Goal: Task Accomplishment & Management: Manage account settings

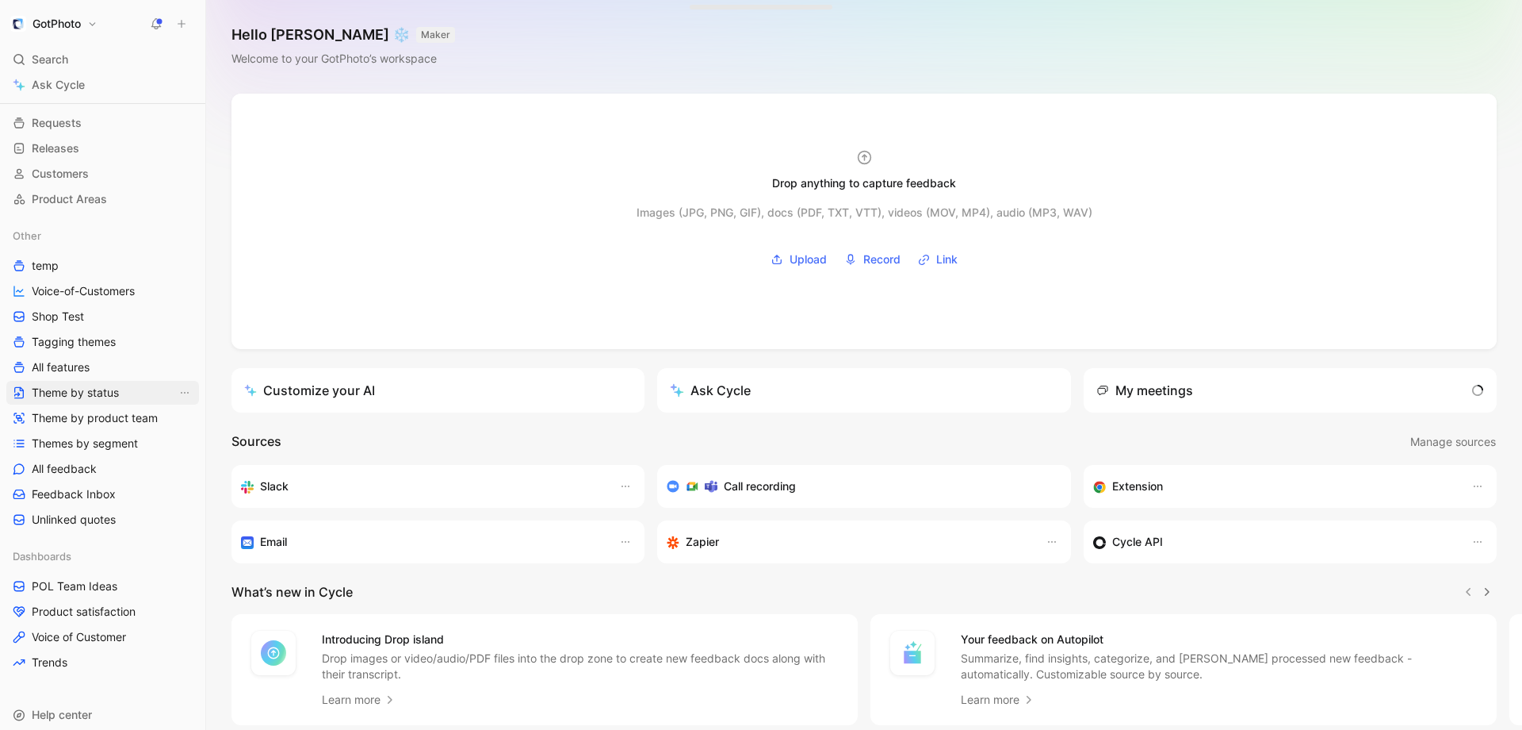
scroll to position [112, 0]
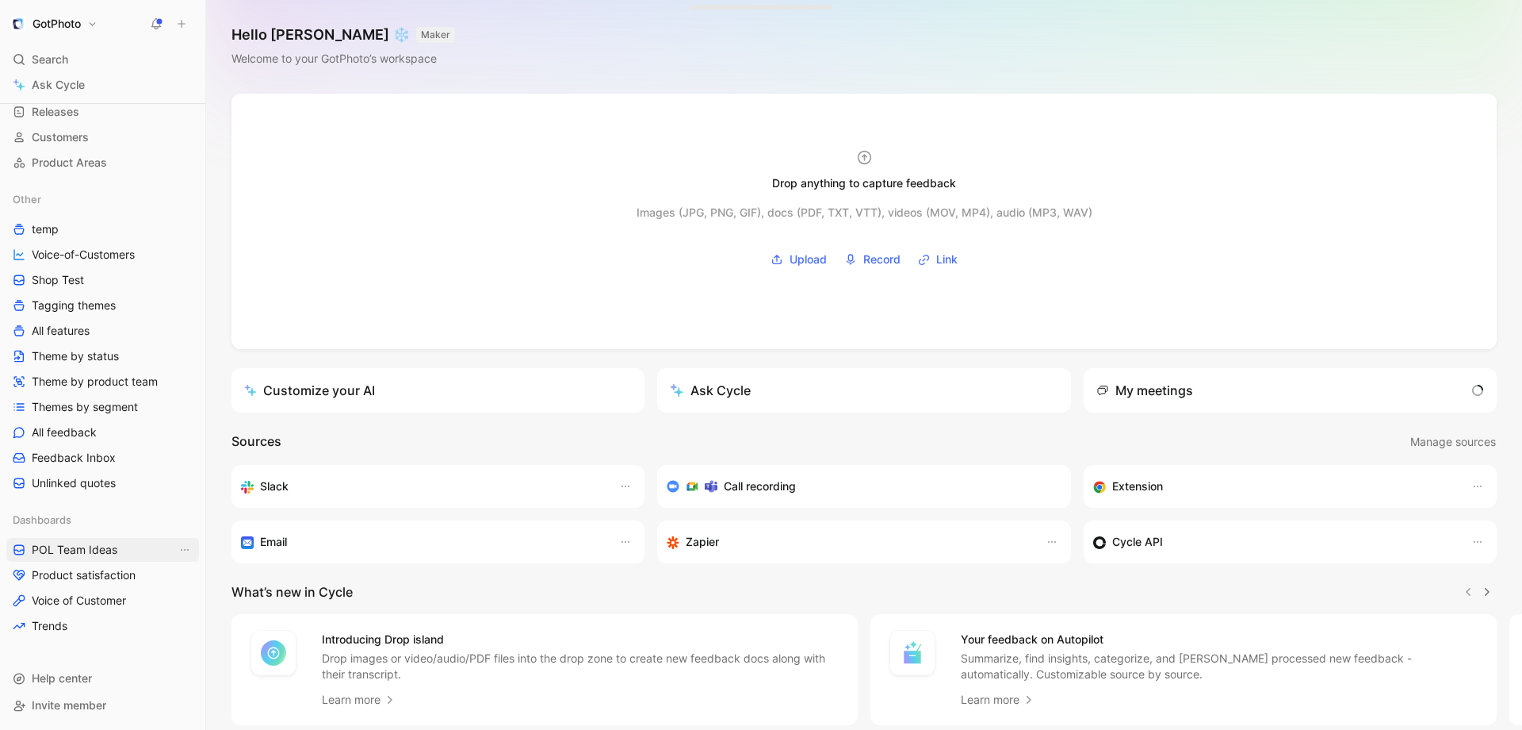
click at [73, 553] on span "POL Team Ideas" at bounding box center [75, 550] width 86 height 16
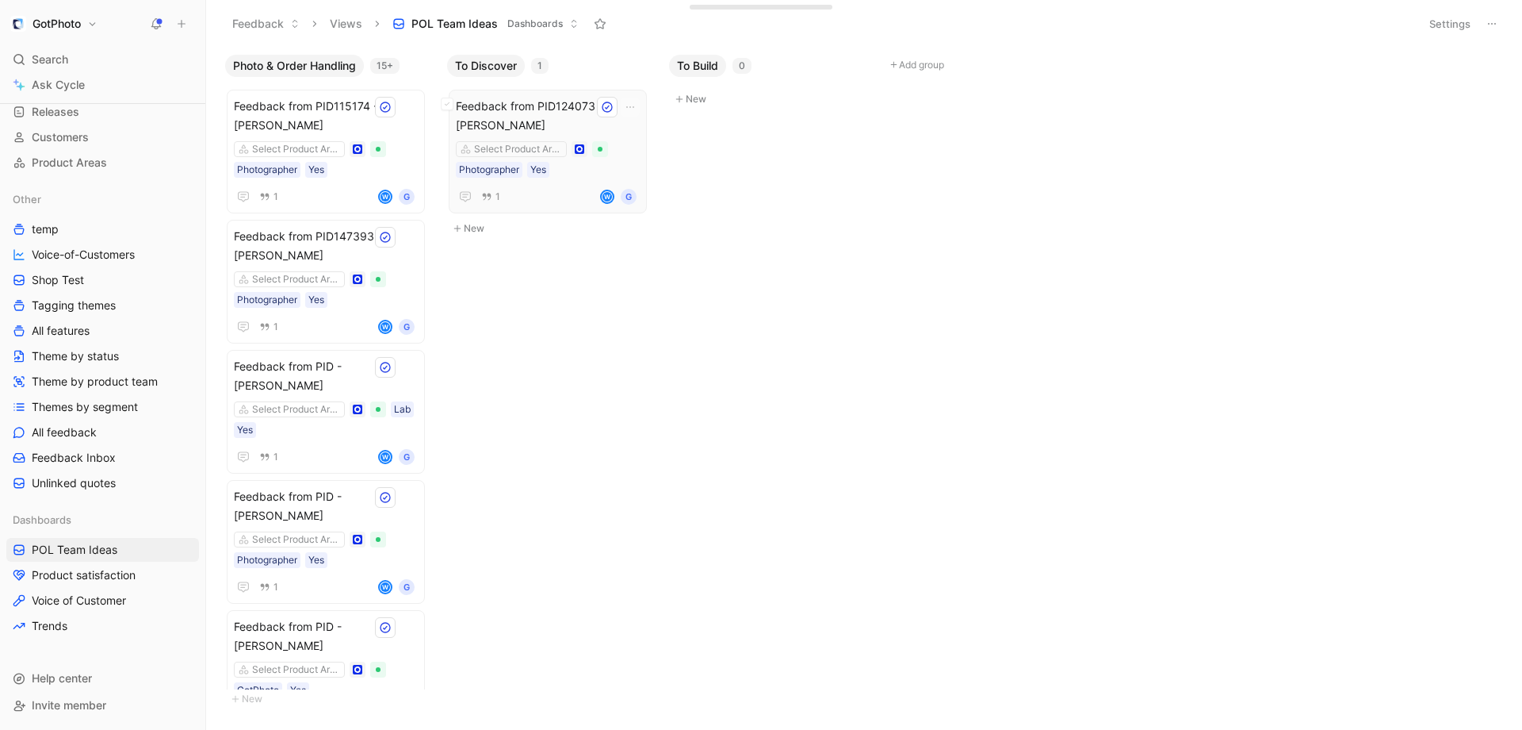
click at [488, 112] on span "Feedback from PID124073 - [PERSON_NAME]" at bounding box center [548, 116] width 184 height 38
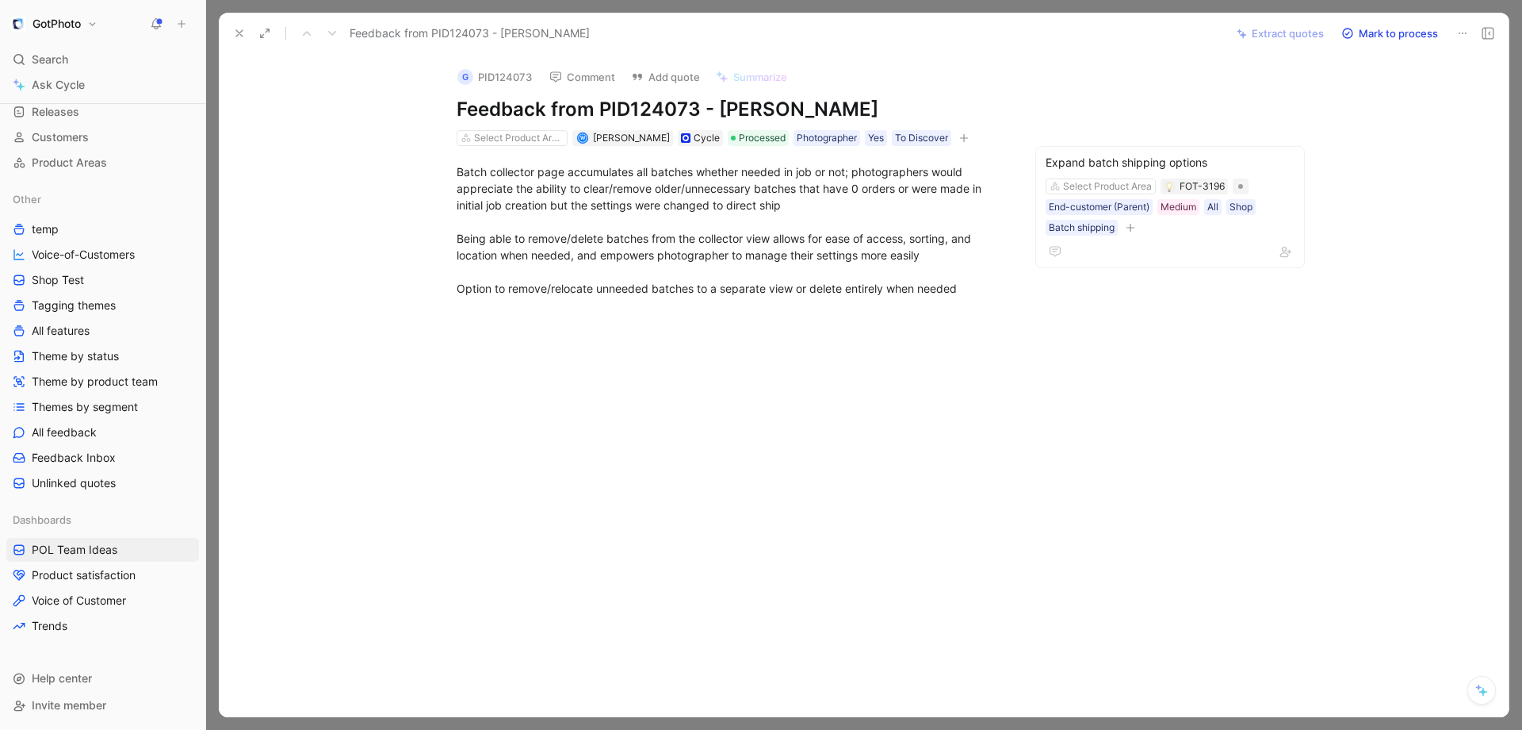
click at [237, 36] on icon at bounding box center [239, 33] width 13 height 13
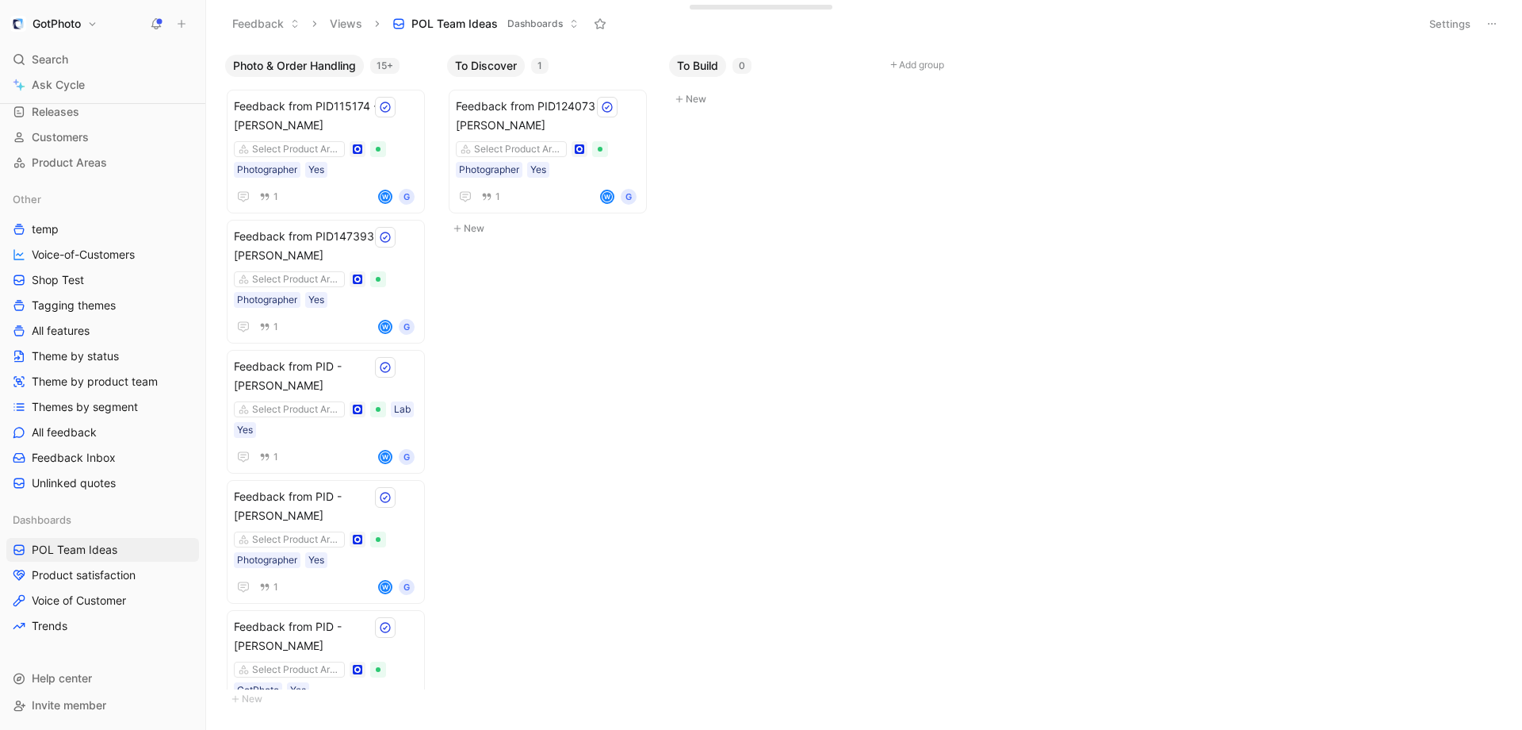
click at [99, 25] on button "GotPhoto" at bounding box center [53, 24] width 95 height 22
click at [85, 157] on div "Workspace settings G then S" at bounding box center [107, 163] width 195 height 25
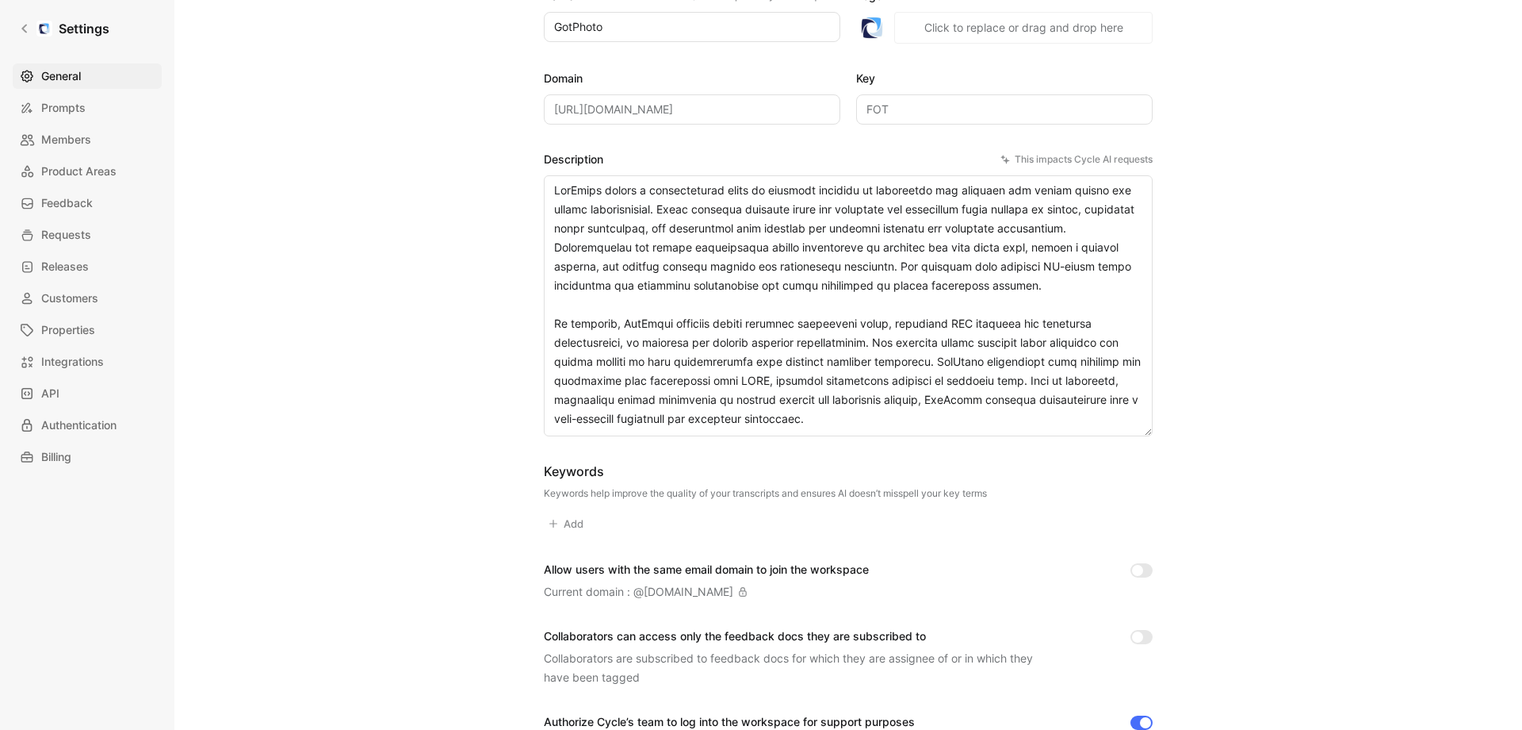
scroll to position [230, 0]
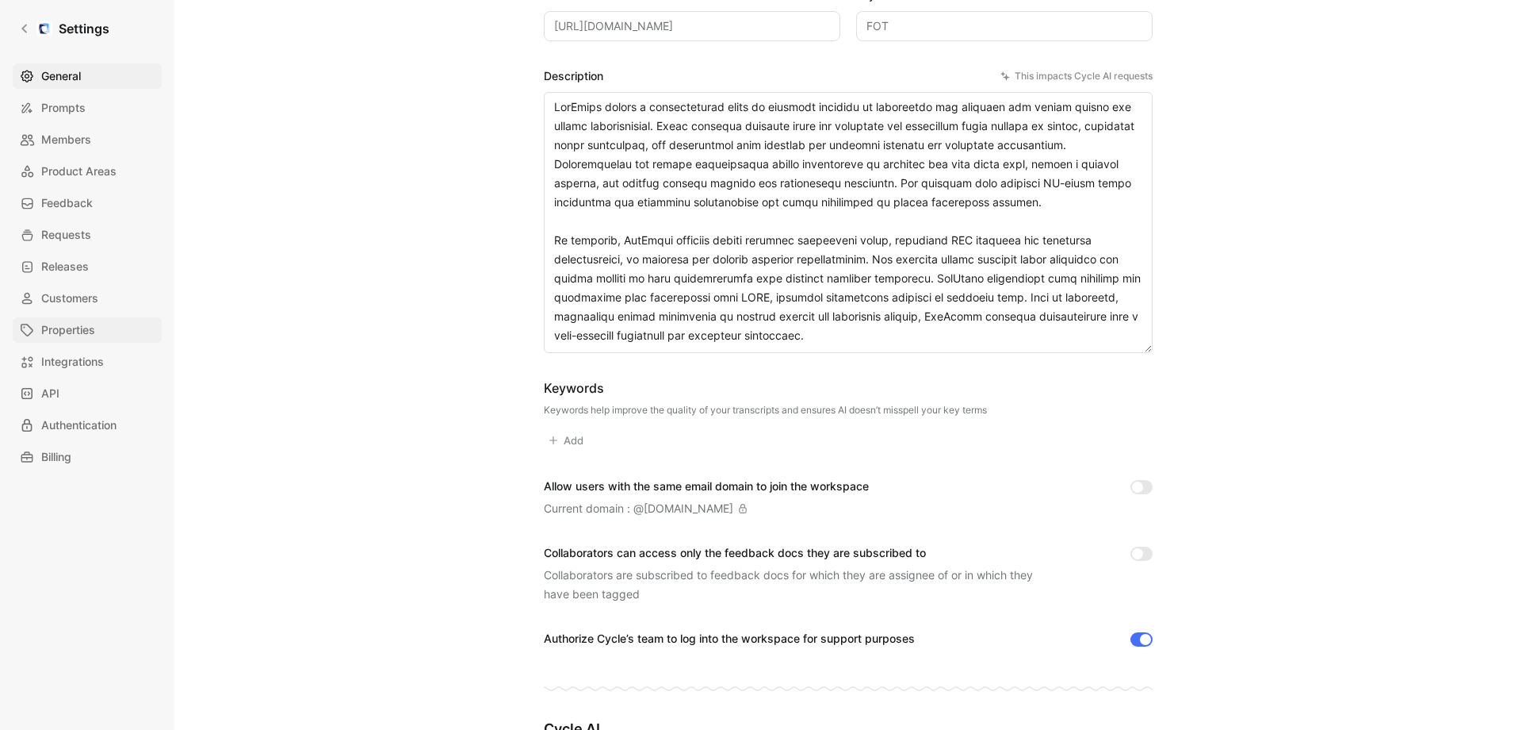
drag, startPoint x: 74, startPoint y: 331, endPoint x: 157, endPoint y: 317, distance: 84.5
click at [74, 331] on span "Properties" at bounding box center [68, 329] width 54 height 19
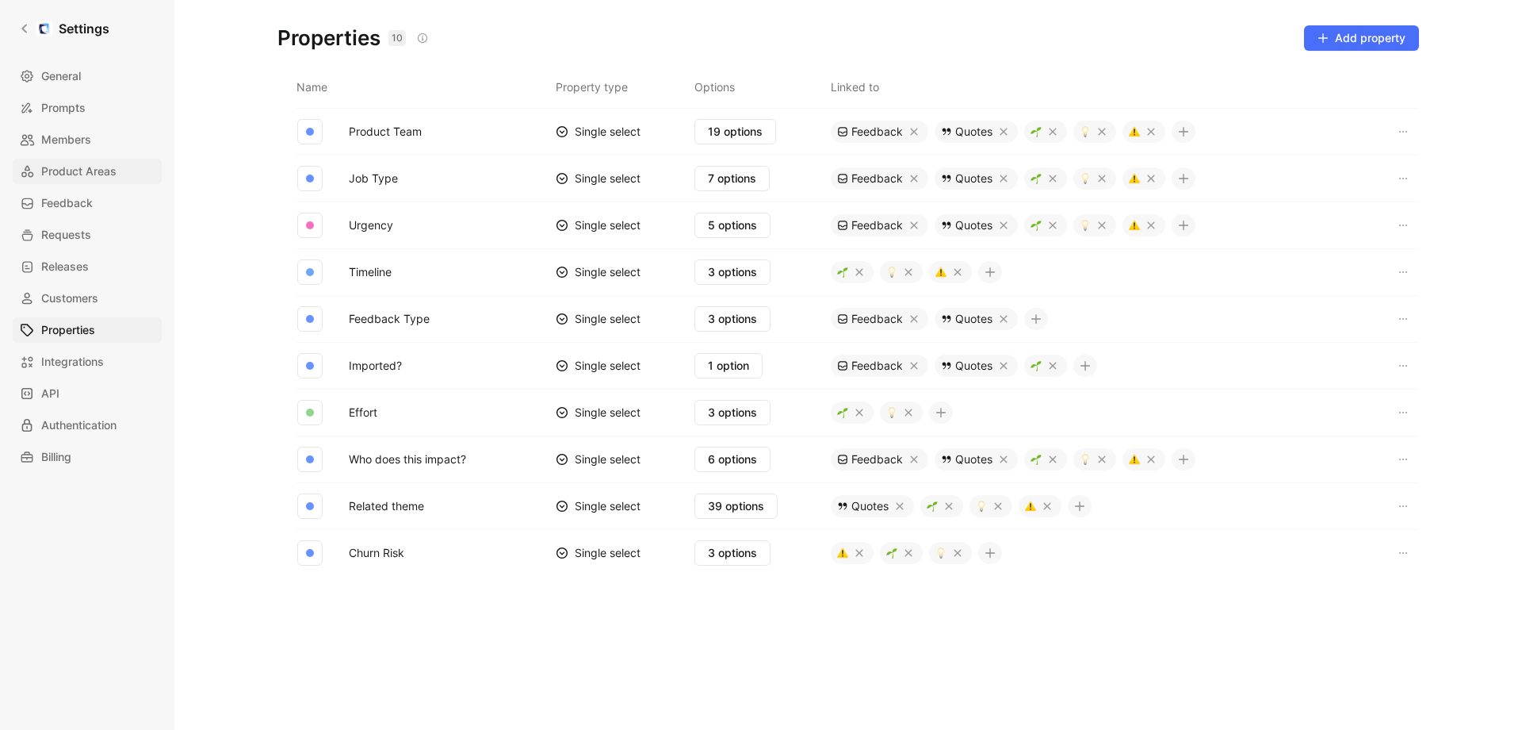
click at [75, 180] on span "Product Areas" at bounding box center [78, 171] width 75 height 19
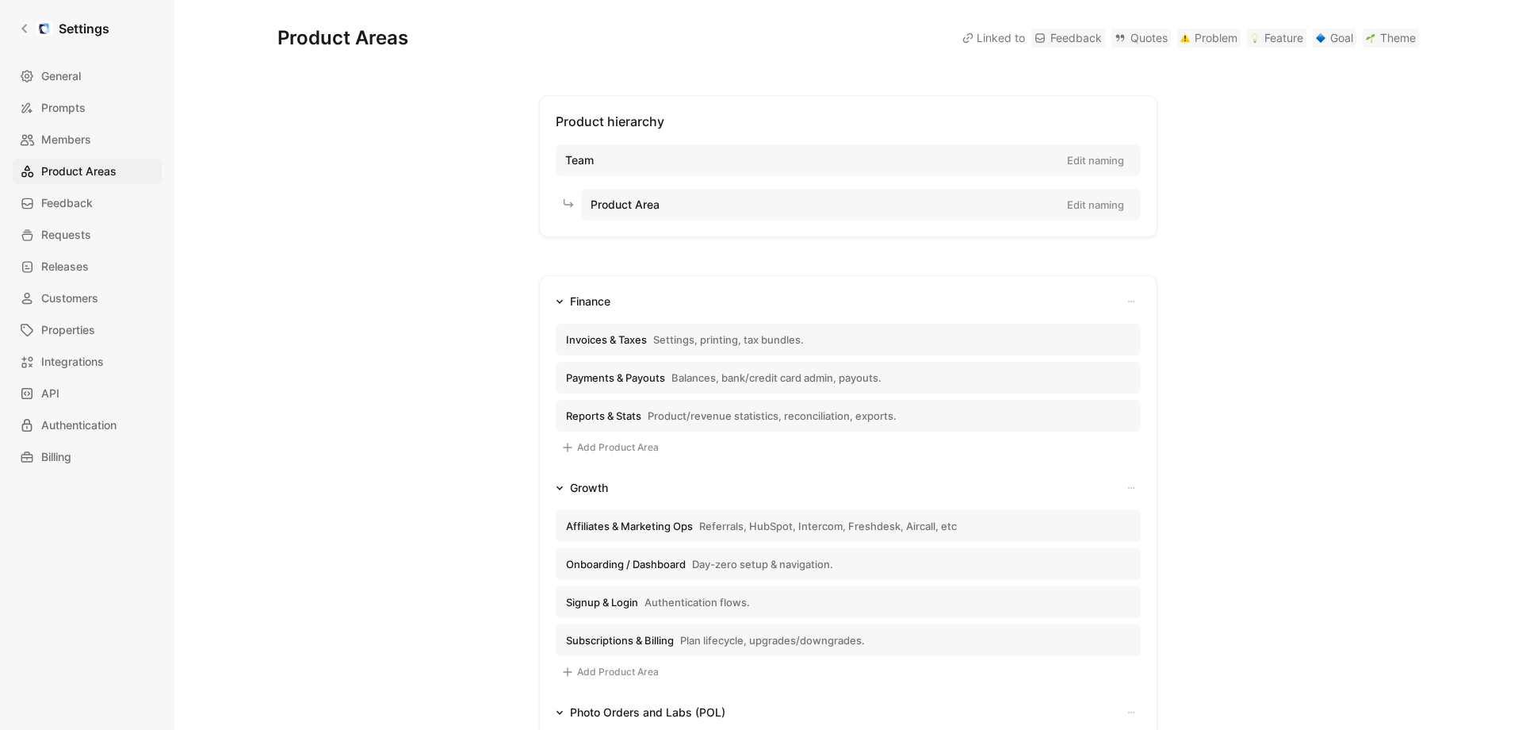
scroll to position [146, 0]
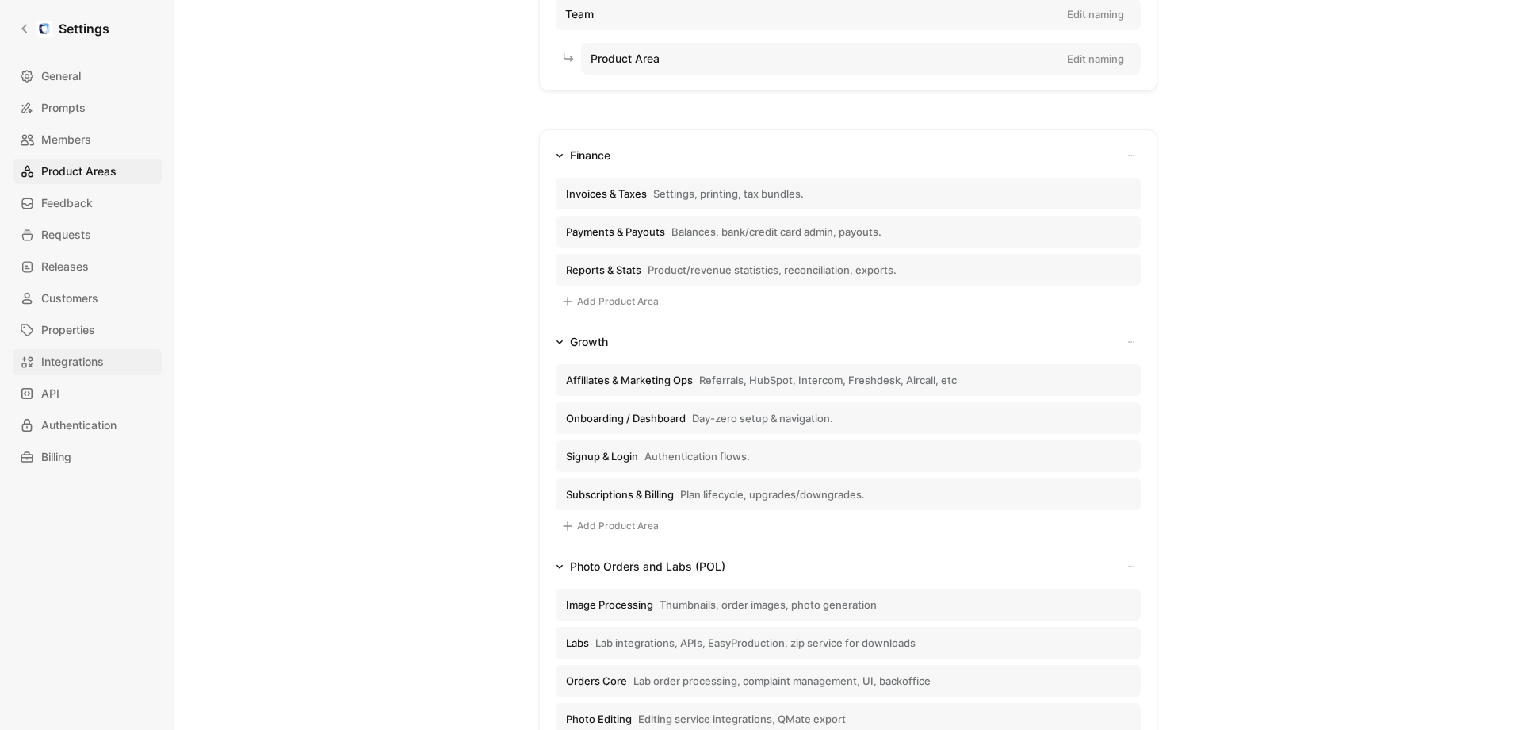
click at [67, 363] on span "Integrations" at bounding box center [72, 361] width 63 height 19
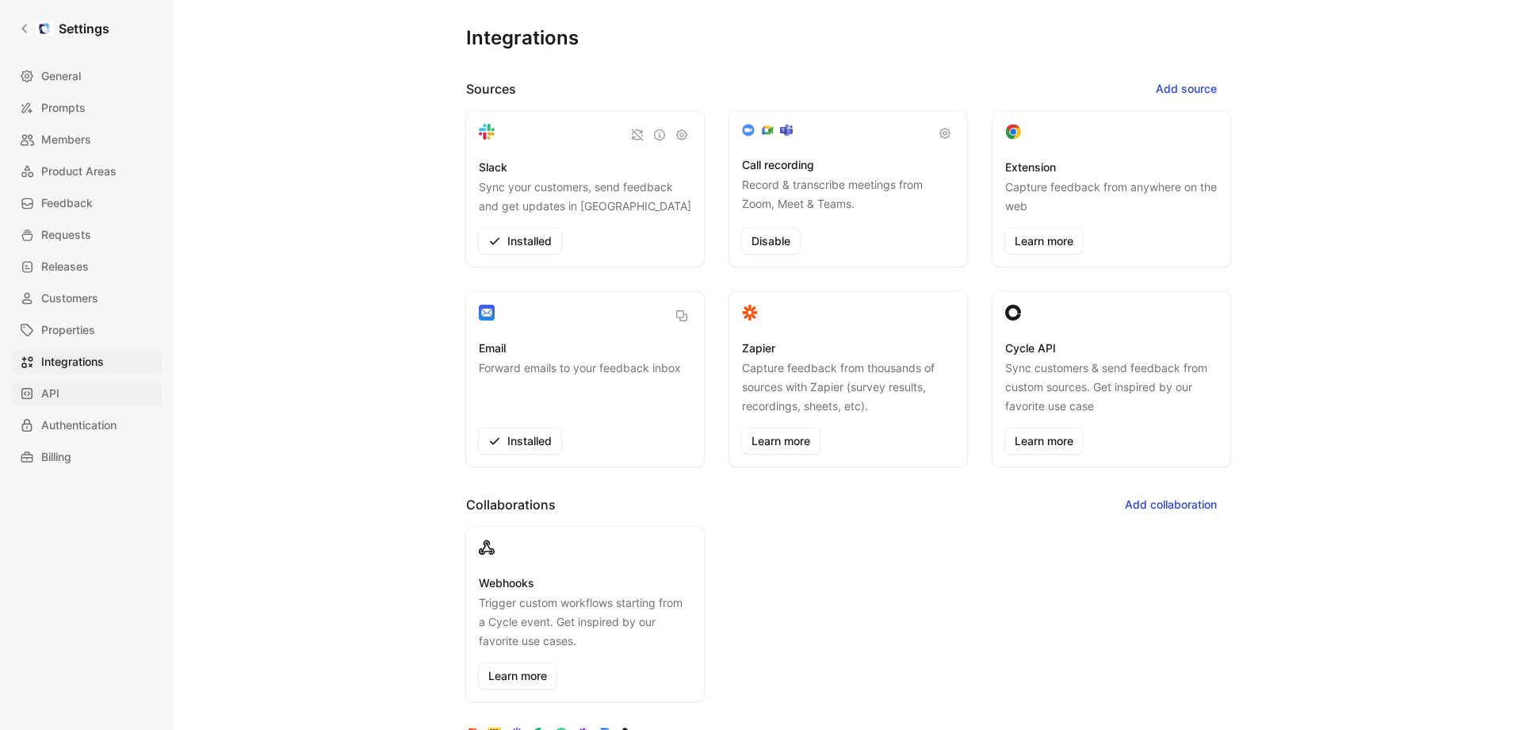
click at [63, 389] on link "API" at bounding box center [87, 393] width 149 height 25
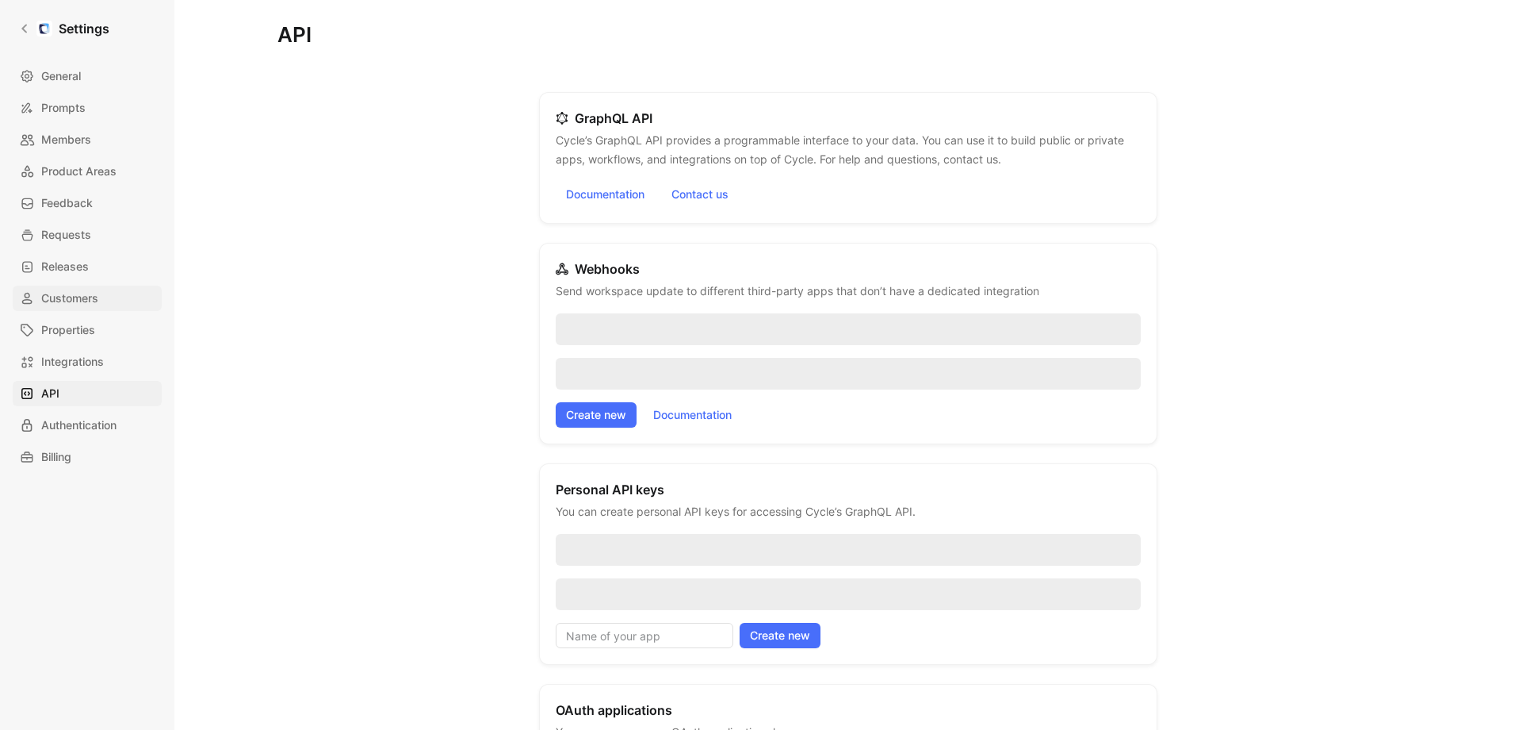
click at [61, 303] on span "Customers" at bounding box center [69, 298] width 57 height 19
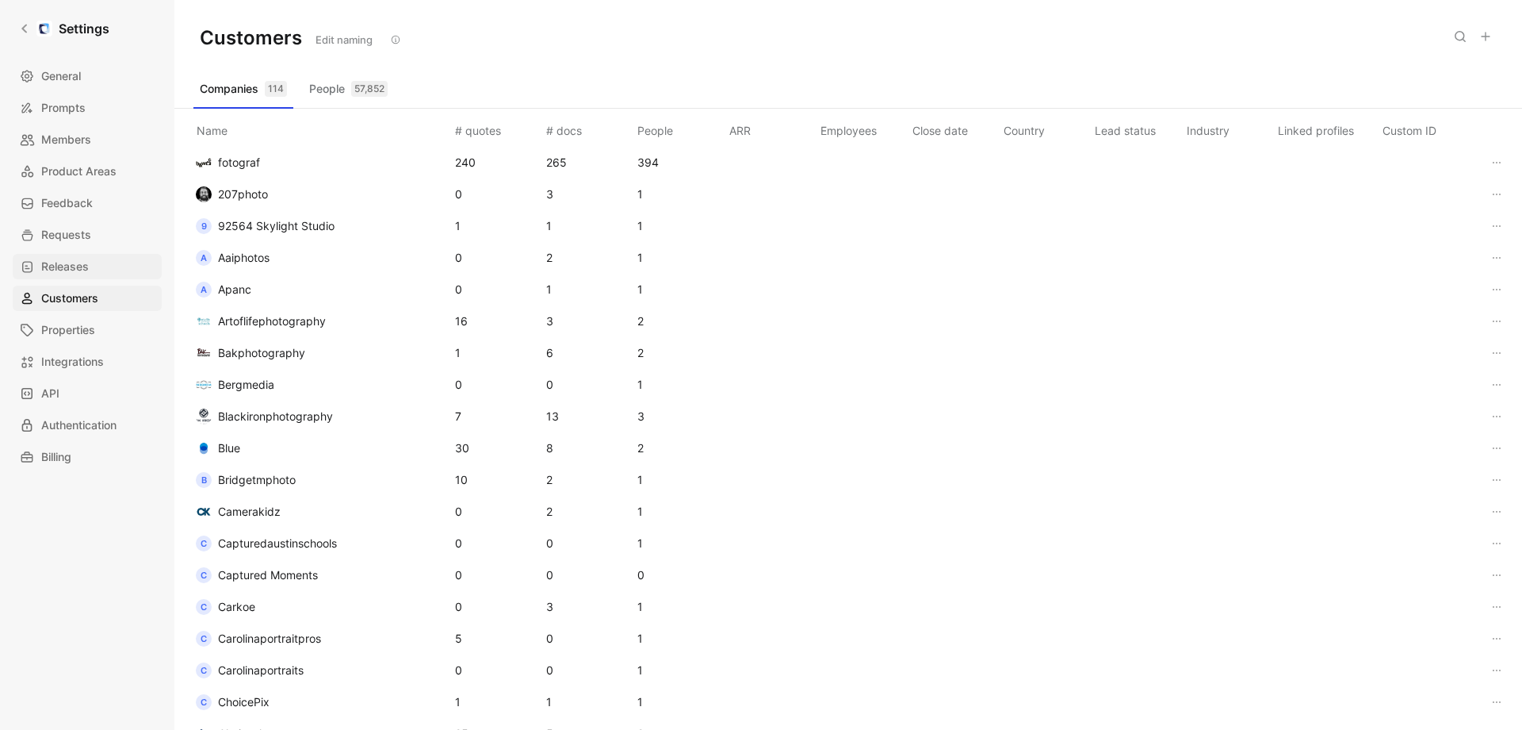
click at [61, 270] on span "Releases" at bounding box center [65, 266] width 48 height 19
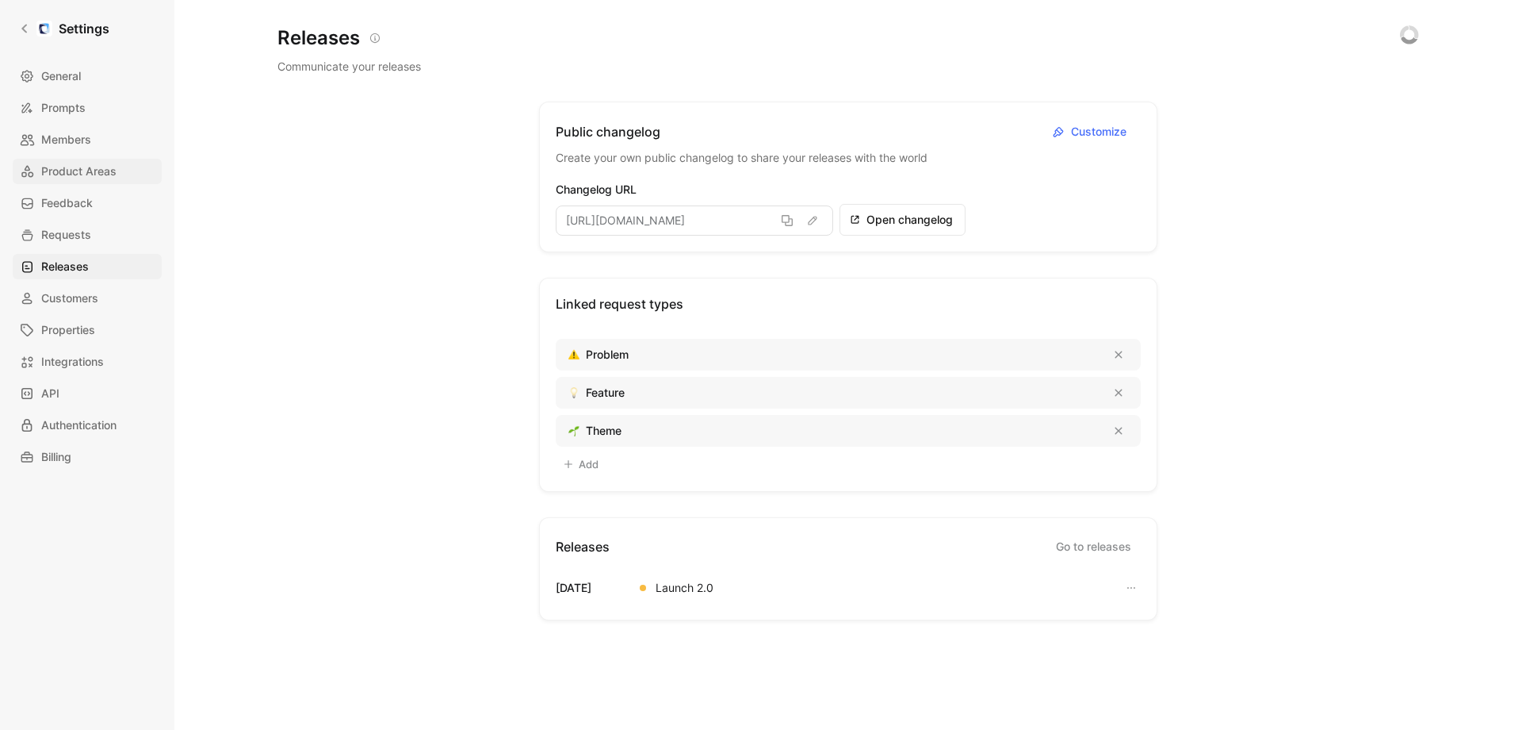
click at [63, 174] on span "Product Areas" at bounding box center [78, 171] width 75 height 19
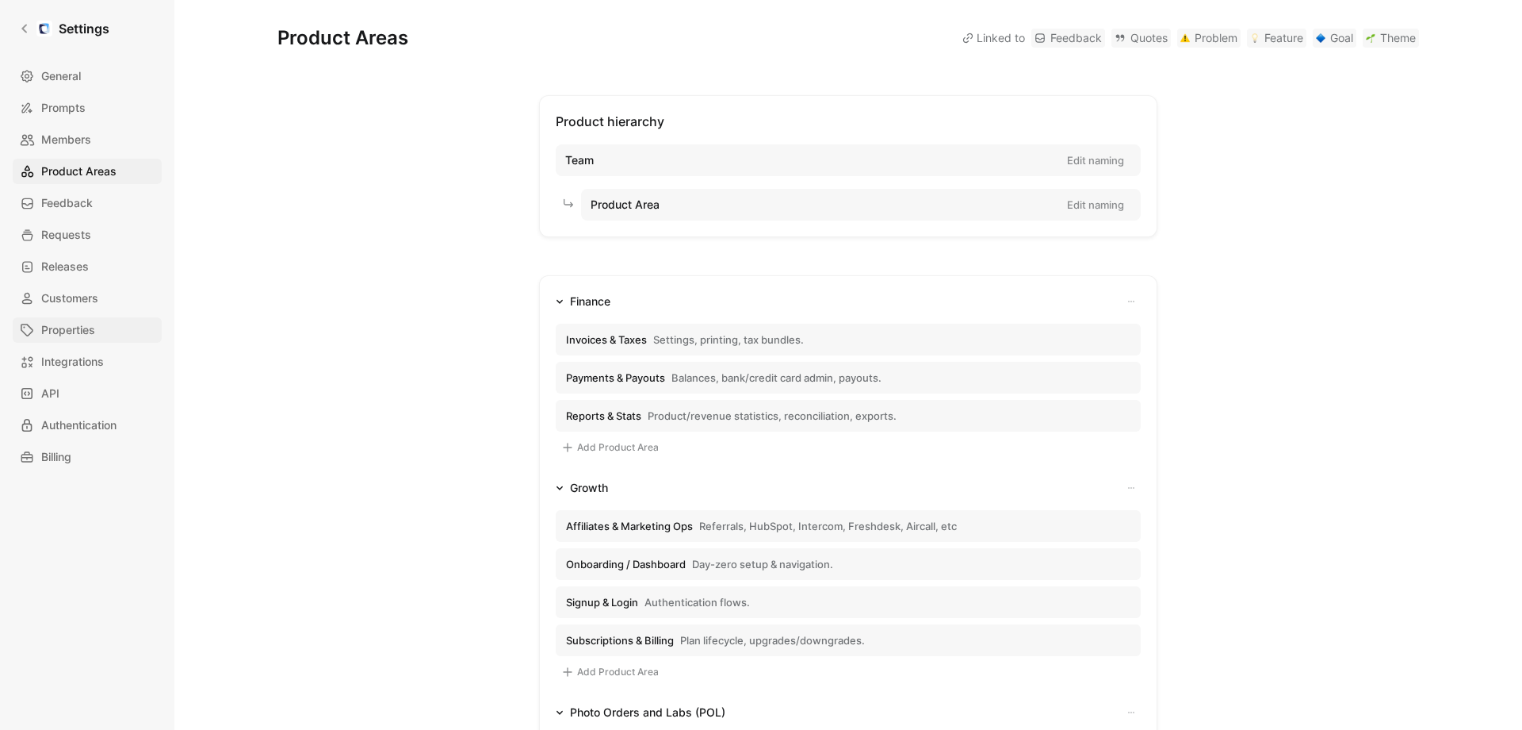
drag, startPoint x: 103, startPoint y: 333, endPoint x: 79, endPoint y: 329, distance: 24.1
click at [101, 333] on link "Properties" at bounding box center [87, 329] width 149 height 25
click at [79, 329] on span "Properties" at bounding box center [68, 329] width 54 height 19
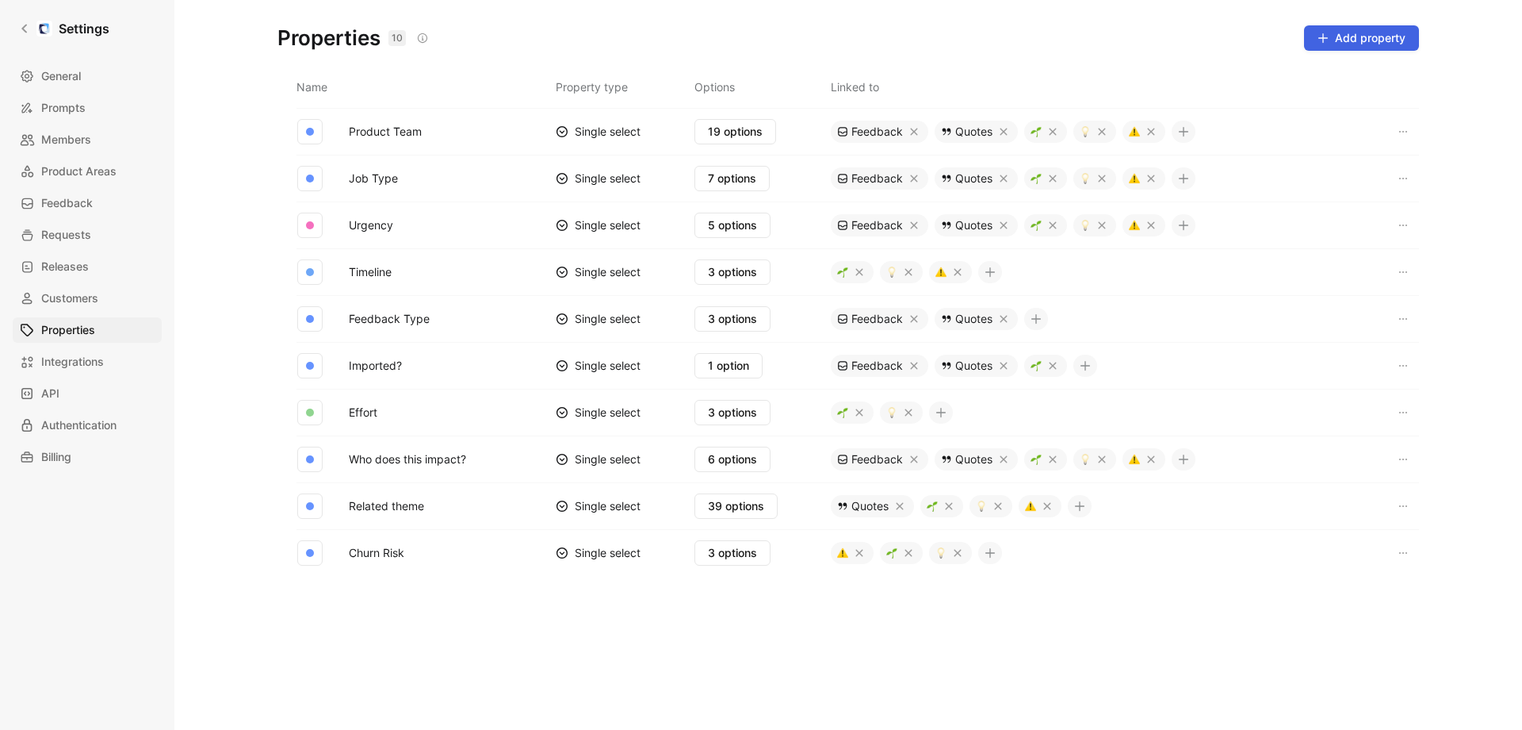
click at [1325, 40] on icon "button" at bounding box center [1323, 38] width 11 height 11
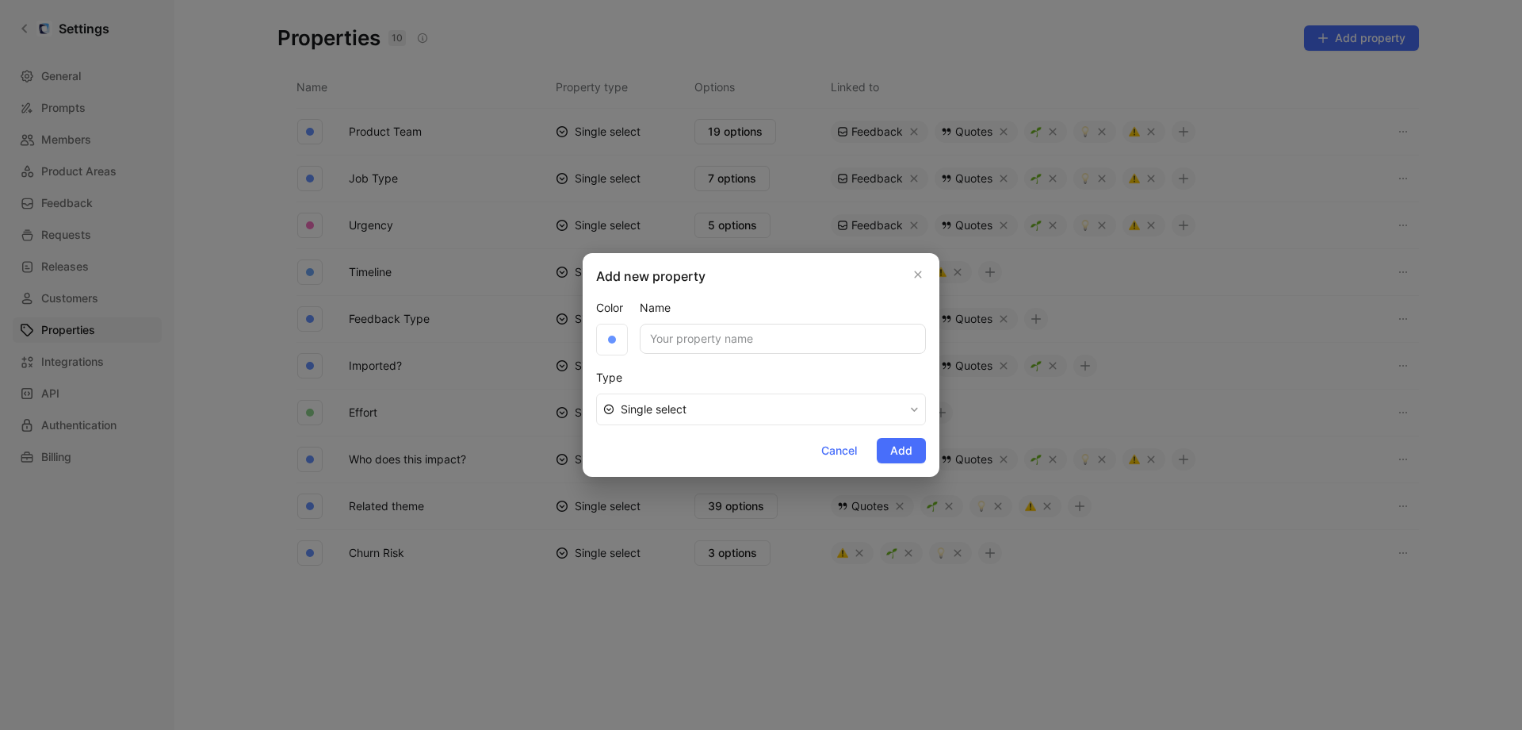
click at [725, 345] on input "Name" at bounding box center [783, 339] width 286 height 30
click at [671, 412] on span "Single select" at bounding box center [762, 409] width 283 height 19
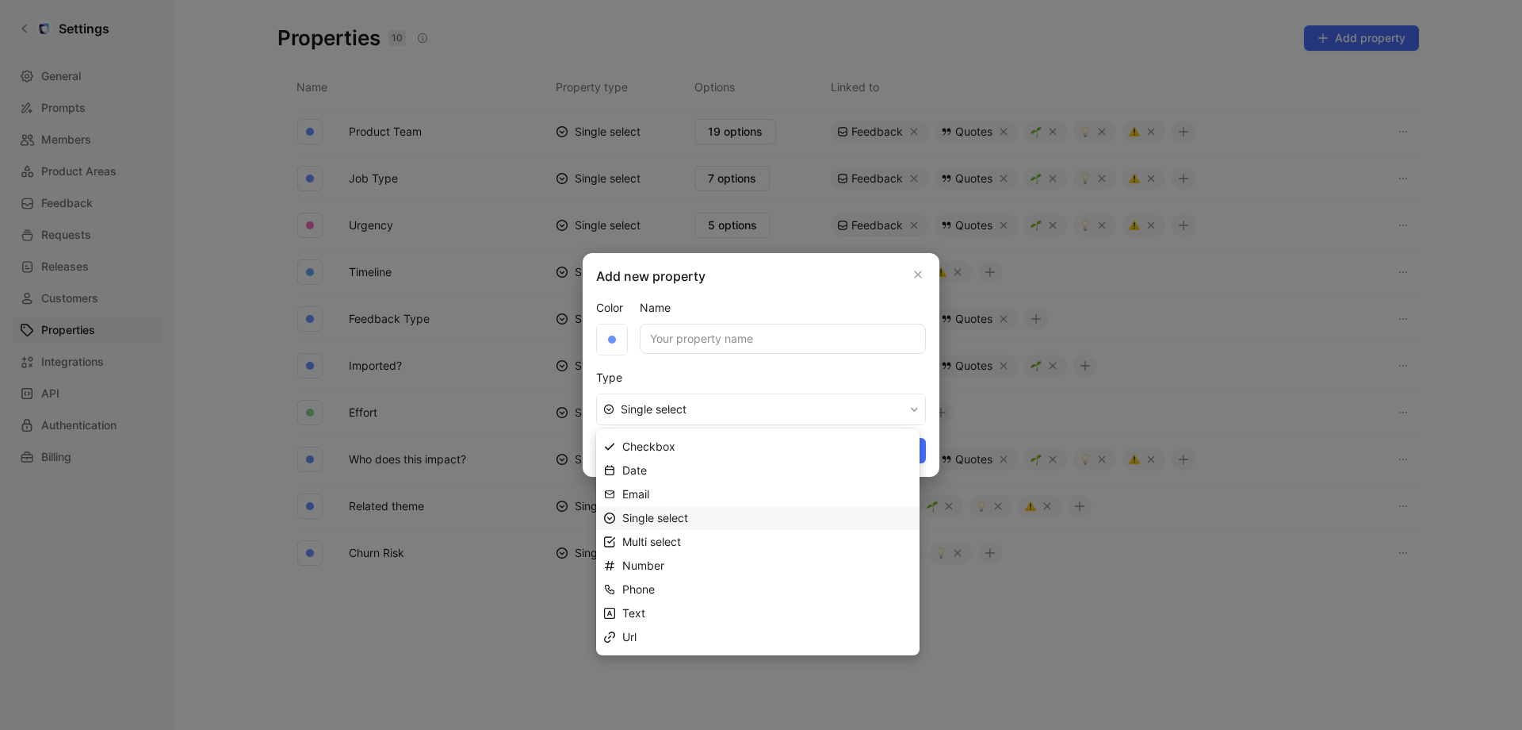
click at [665, 516] on span "Single select" at bounding box center [655, 517] width 66 height 13
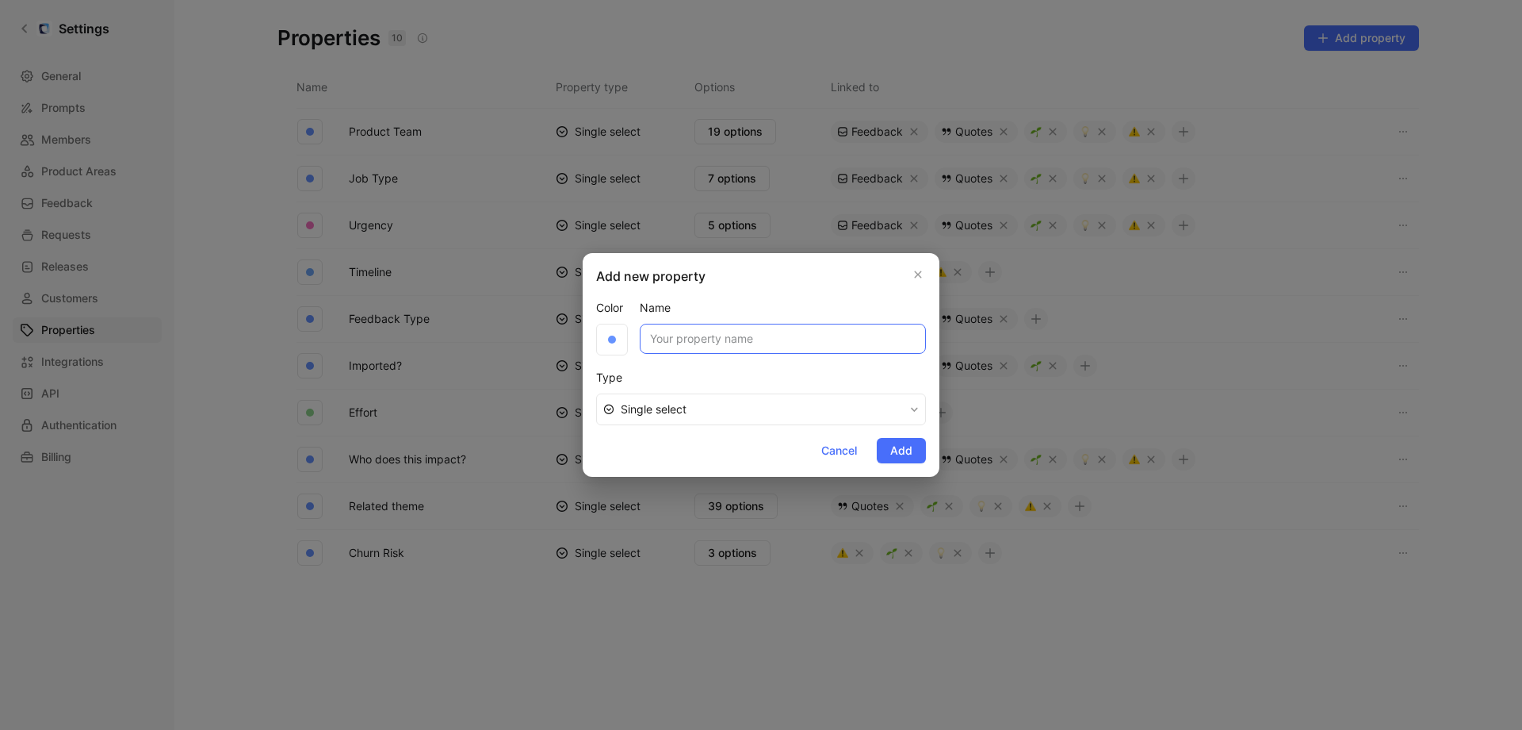
click at [670, 342] on input "Name" at bounding box center [783, 339] width 286 height 30
type input "Product Area"
click at [894, 452] on span "Add" at bounding box center [901, 450] width 22 height 19
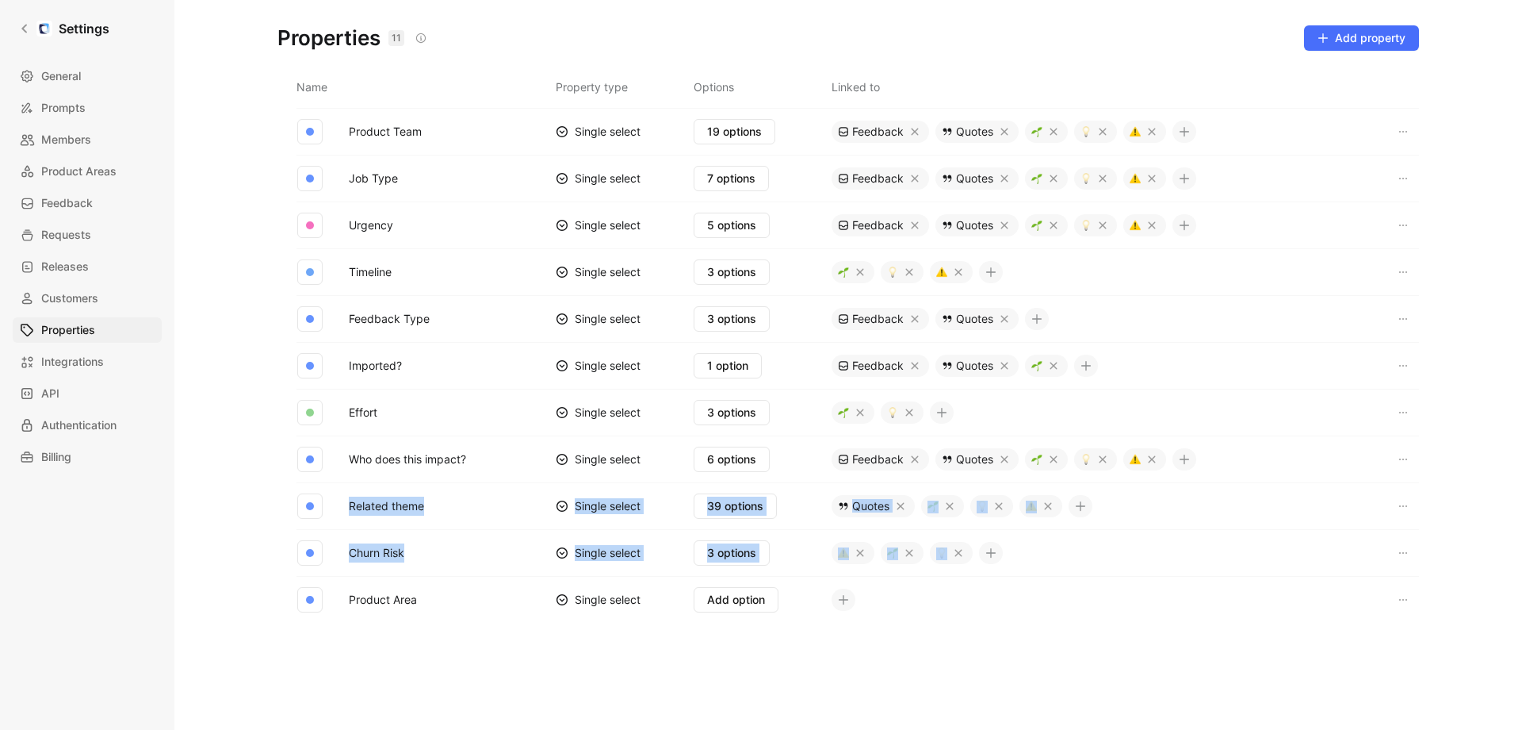
drag, startPoint x: 332, startPoint y: 596, endPoint x: 371, endPoint y: 550, distance: 60.2
click at [353, 508] on tbody "Product Team Single select 19 options Feedback Quotes Job Type Single select 7 …" at bounding box center [849, 365] width 1142 height 515
drag, startPoint x: 423, startPoint y: 596, endPoint x: 452, endPoint y: 566, distance: 42.1
click at [423, 562] on tbody "Product Team Single select 19 options Feedback Quotes Job Type Single select 7 …" at bounding box center [849, 365] width 1142 height 515
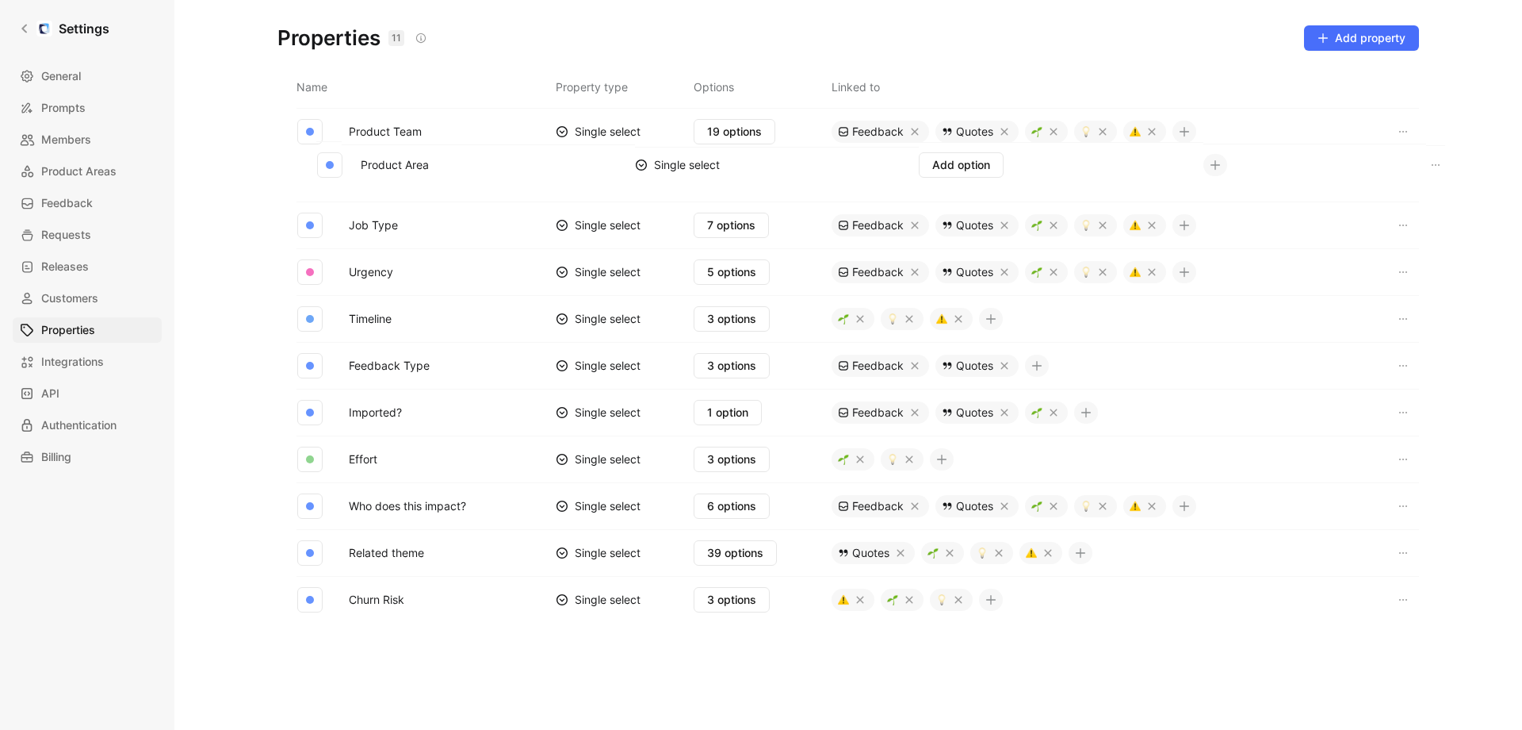
drag, startPoint x: 284, startPoint y: 598, endPoint x: 304, endPoint y: 160, distance: 438.2
click at [309, 163] on table "Name Property type Options Linked to Product Team Single select 19 options Feed…" at bounding box center [849, 346] width 1142 height 553
click at [849, 176] on icon at bounding box center [843, 178] width 11 height 11
click at [741, 178] on span "Add option" at bounding box center [736, 178] width 58 height 19
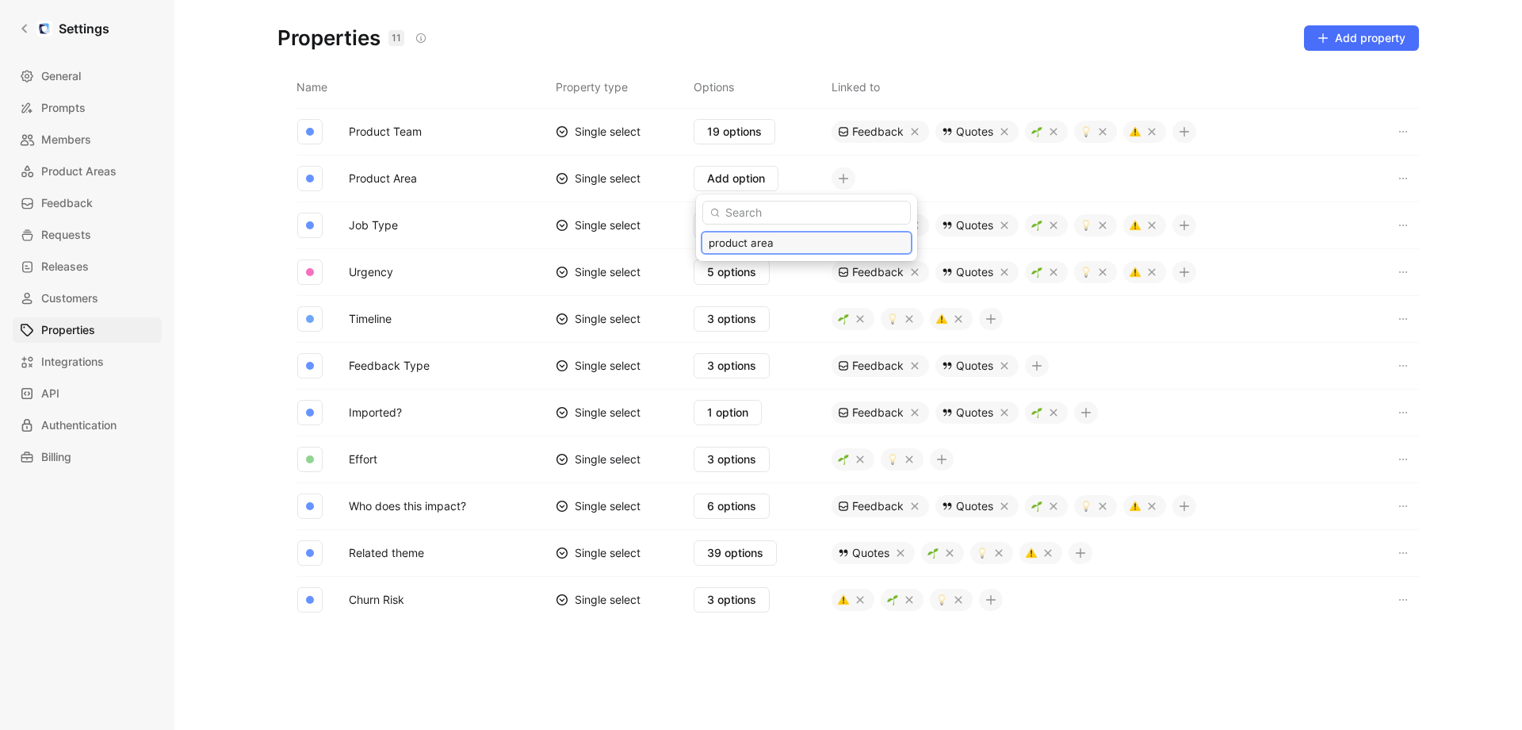
type input "product area"
click at [733, 245] on span "product area" at bounding box center [756, 242] width 67 height 13
click at [773, 174] on div "1 option" at bounding box center [760, 178] width 130 height 25
click at [756, 178] on button "1 option" at bounding box center [729, 178] width 68 height 25
click at [900, 241] on icon "button" at bounding box center [903, 242] width 7 height 7
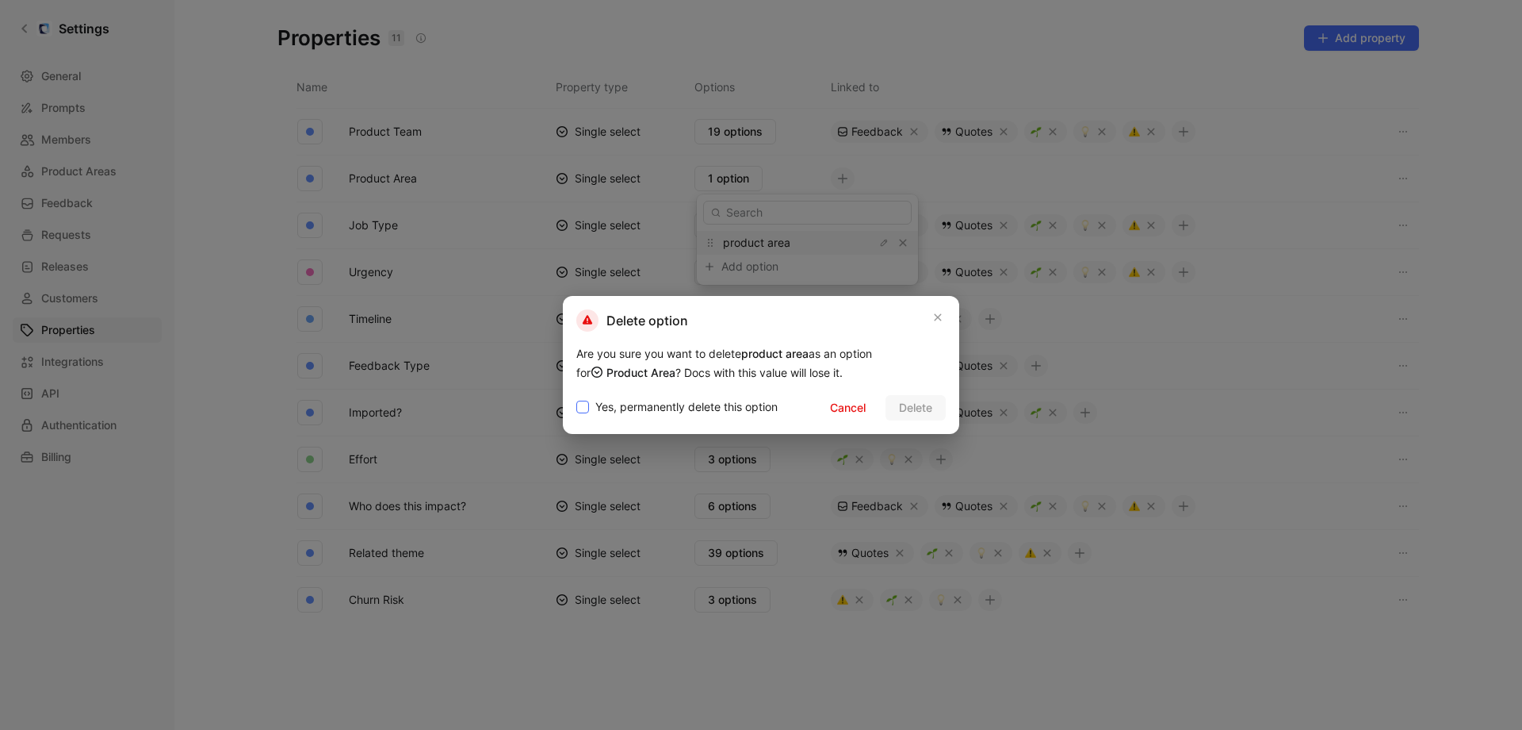
click at [671, 408] on span "Yes, permanently delete this option" at bounding box center [687, 406] width 182 height 19
click at [576, 397] on input "Yes, permanently delete this option" at bounding box center [576, 397] width 0 height 0
click at [937, 412] on button "Delete" at bounding box center [916, 407] width 60 height 25
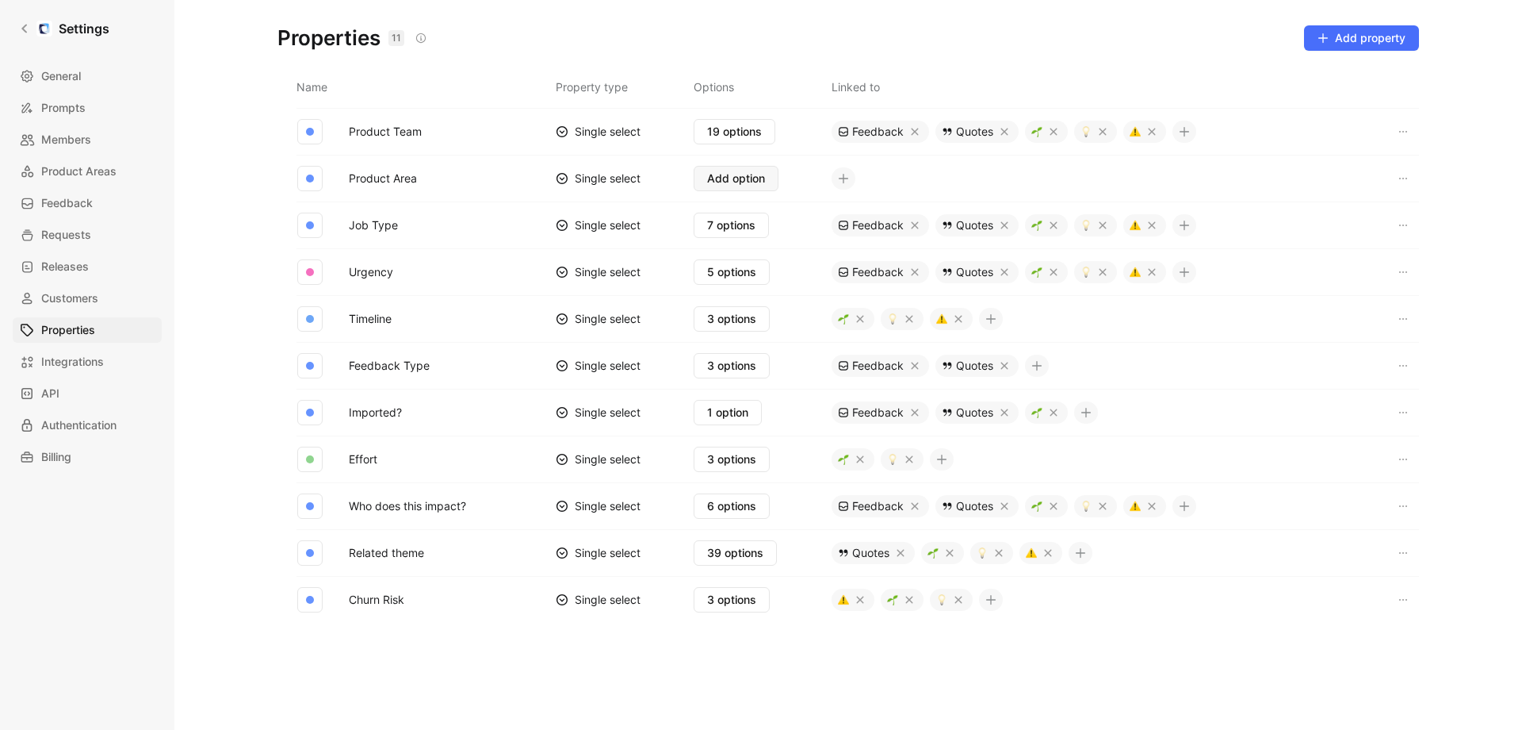
click at [747, 182] on span "Add option" at bounding box center [736, 178] width 58 height 19
click at [749, 209] on input "text" at bounding box center [807, 213] width 209 height 24
click at [713, 242] on icon at bounding box center [708, 242] width 11 height 11
click at [742, 216] on input "text" at bounding box center [807, 213] width 209 height 24
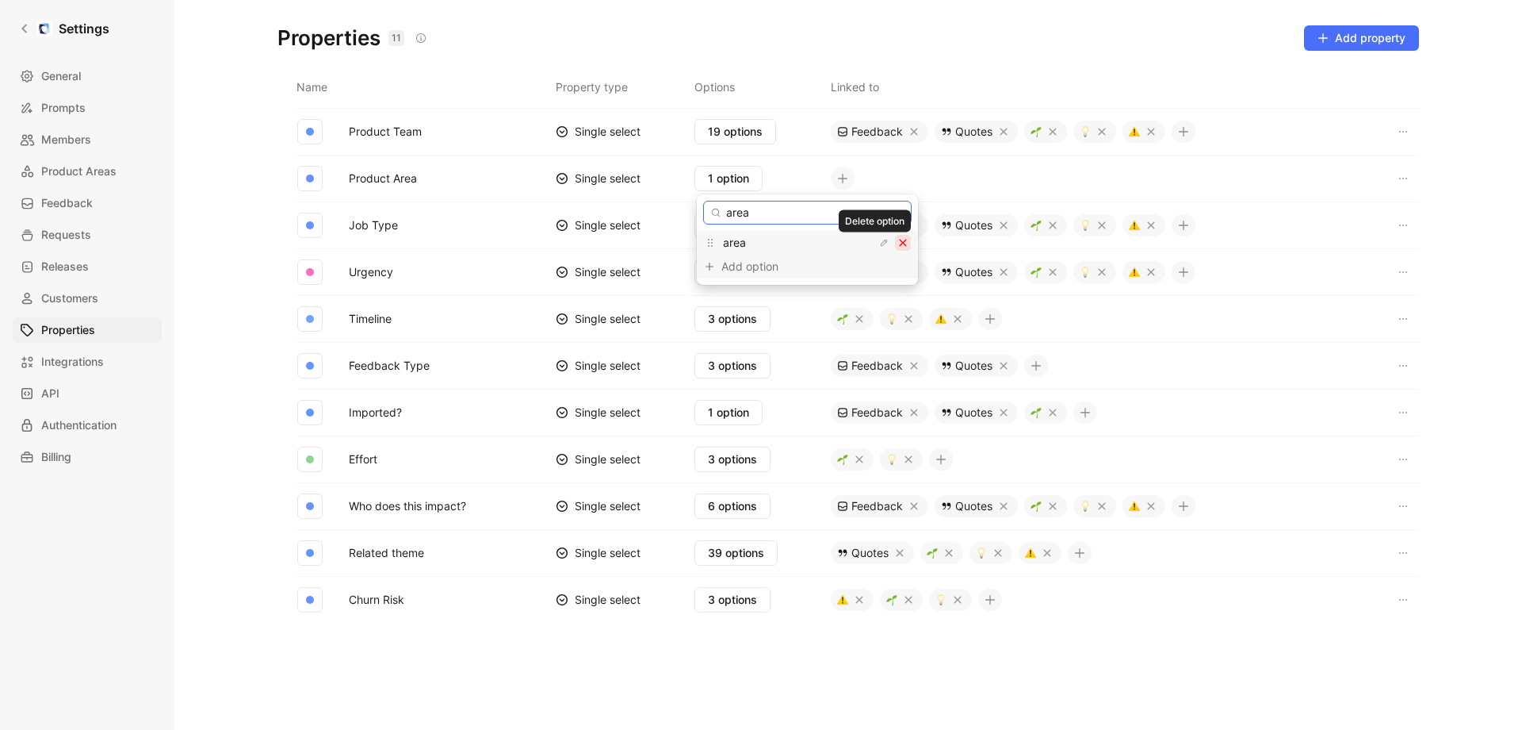
type input "area"
click at [900, 240] on icon "button" at bounding box center [903, 242] width 7 height 7
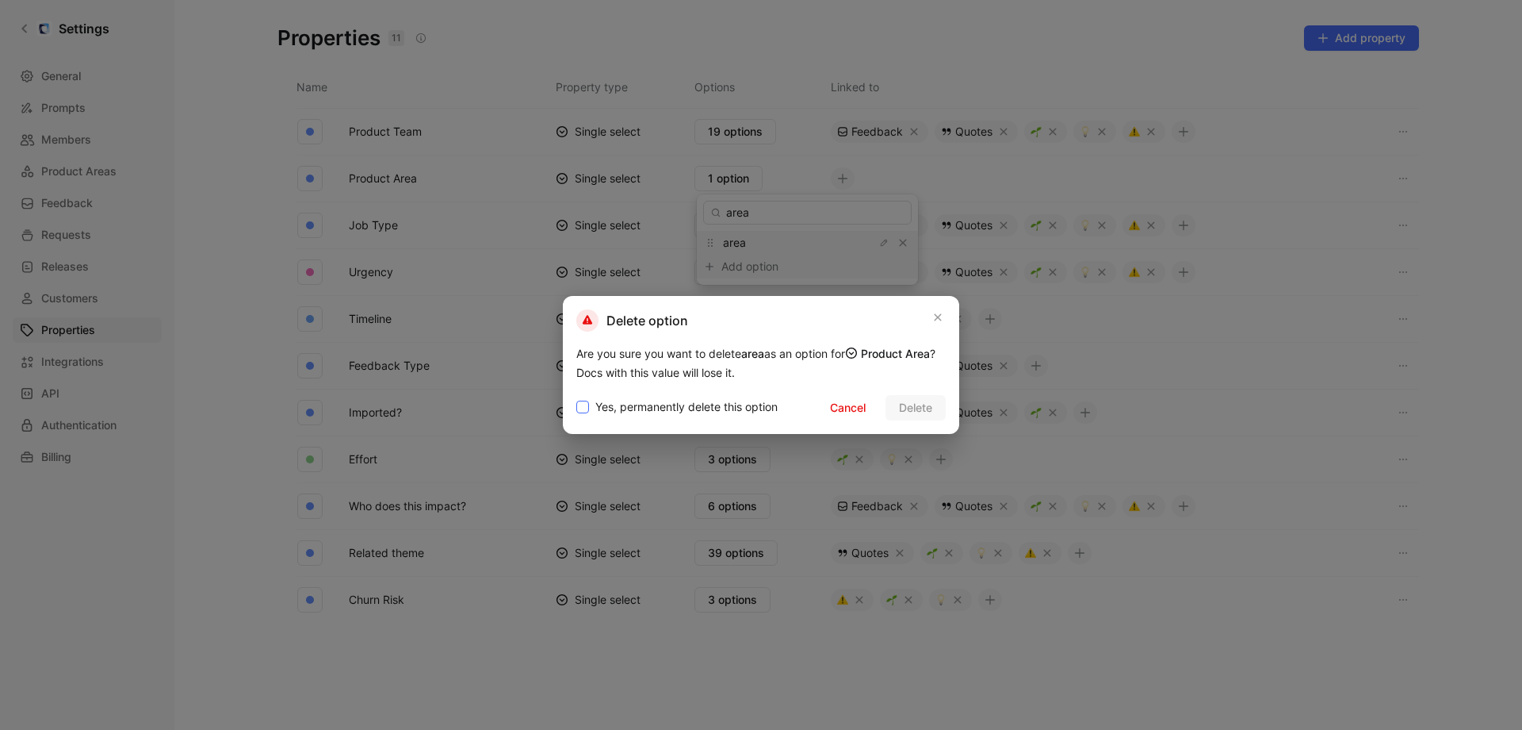
drag, startPoint x: 620, startPoint y: 409, endPoint x: 663, endPoint y: 412, distance: 42.9
click at [620, 409] on span "Yes, permanently delete this option" at bounding box center [687, 406] width 182 height 19
click at [576, 397] on input "Yes, permanently delete this option" at bounding box center [576, 397] width 0 height 0
click at [910, 406] on span "Delete" at bounding box center [915, 407] width 33 height 19
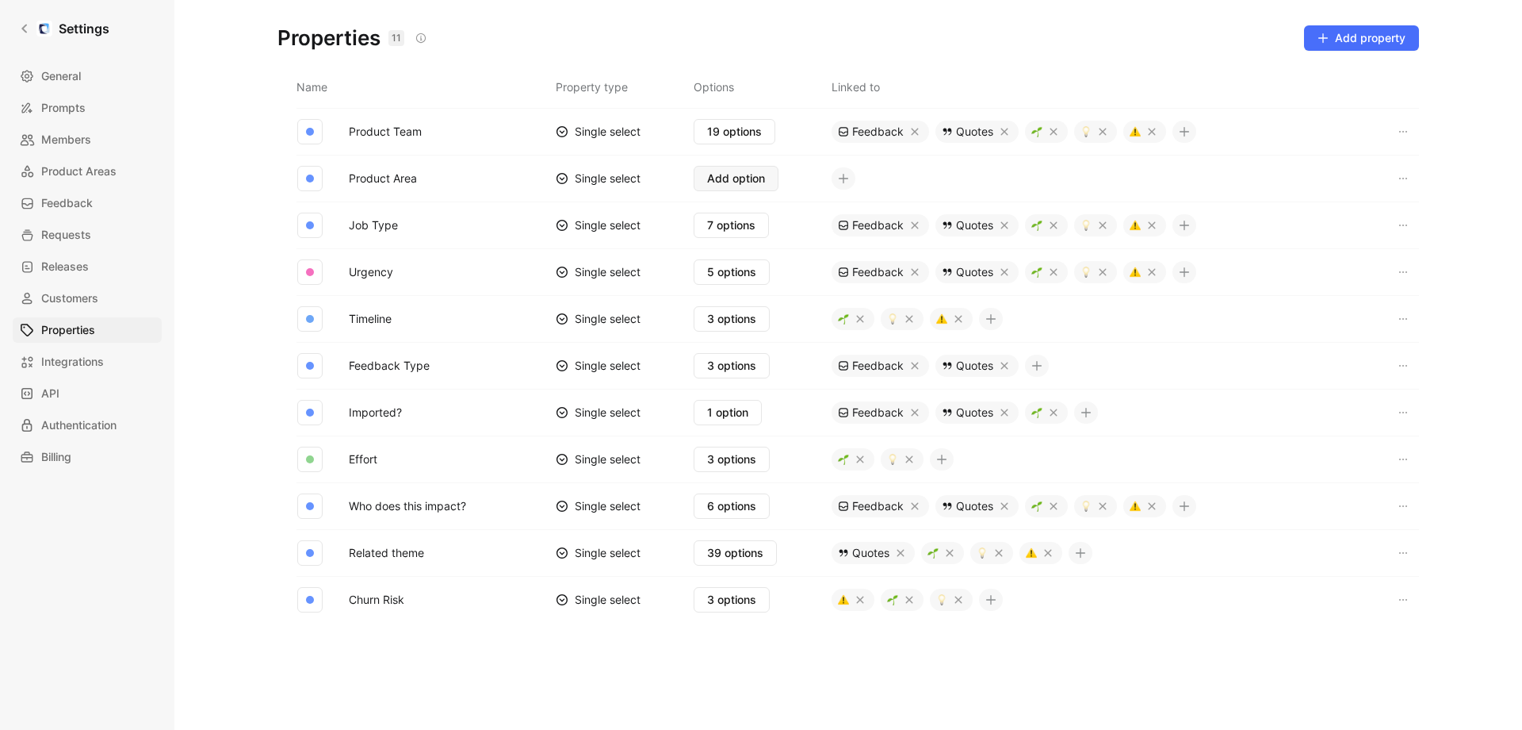
click at [752, 178] on span "Add option" at bounding box center [736, 178] width 58 height 19
click at [729, 129] on span "19 options" at bounding box center [734, 131] width 55 height 19
click at [283, 174] on icon "button" at bounding box center [286, 178] width 10 height 10
drag, startPoint x: 282, startPoint y: 177, endPoint x: 301, endPoint y: 177, distance: 19.0
click at [282, 177] on icon "button" at bounding box center [286, 178] width 10 height 10
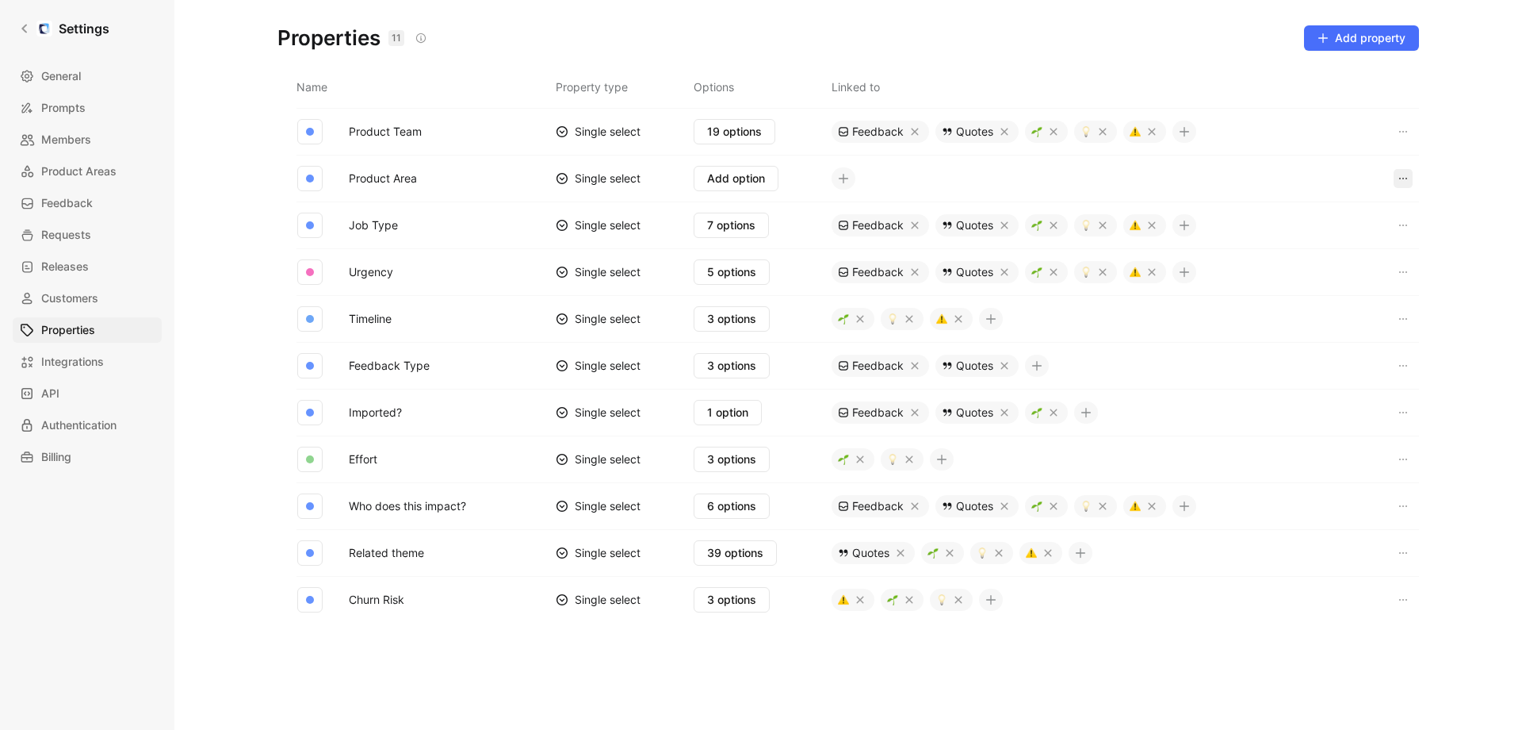
click at [1406, 174] on icon "button" at bounding box center [1403, 178] width 13 height 13
click at [1395, 209] on span "Delete" at bounding box center [1392, 211] width 33 height 13
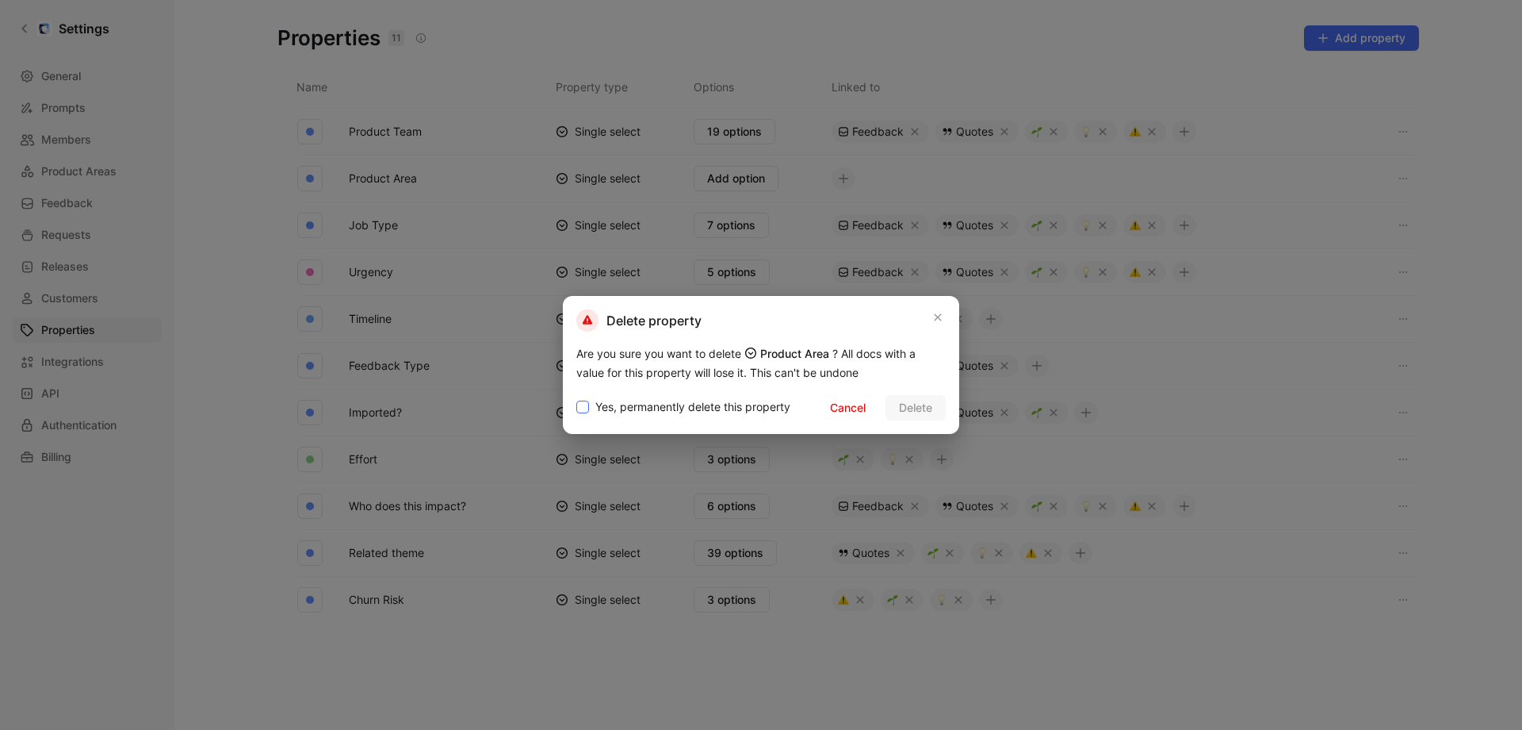
click at [664, 412] on span "Yes, permanently delete this property" at bounding box center [693, 406] width 195 height 19
click at [576, 397] on input "Yes, permanently delete this property" at bounding box center [576, 397] width 0 height 0
click at [900, 408] on span "Delete" at bounding box center [915, 407] width 33 height 19
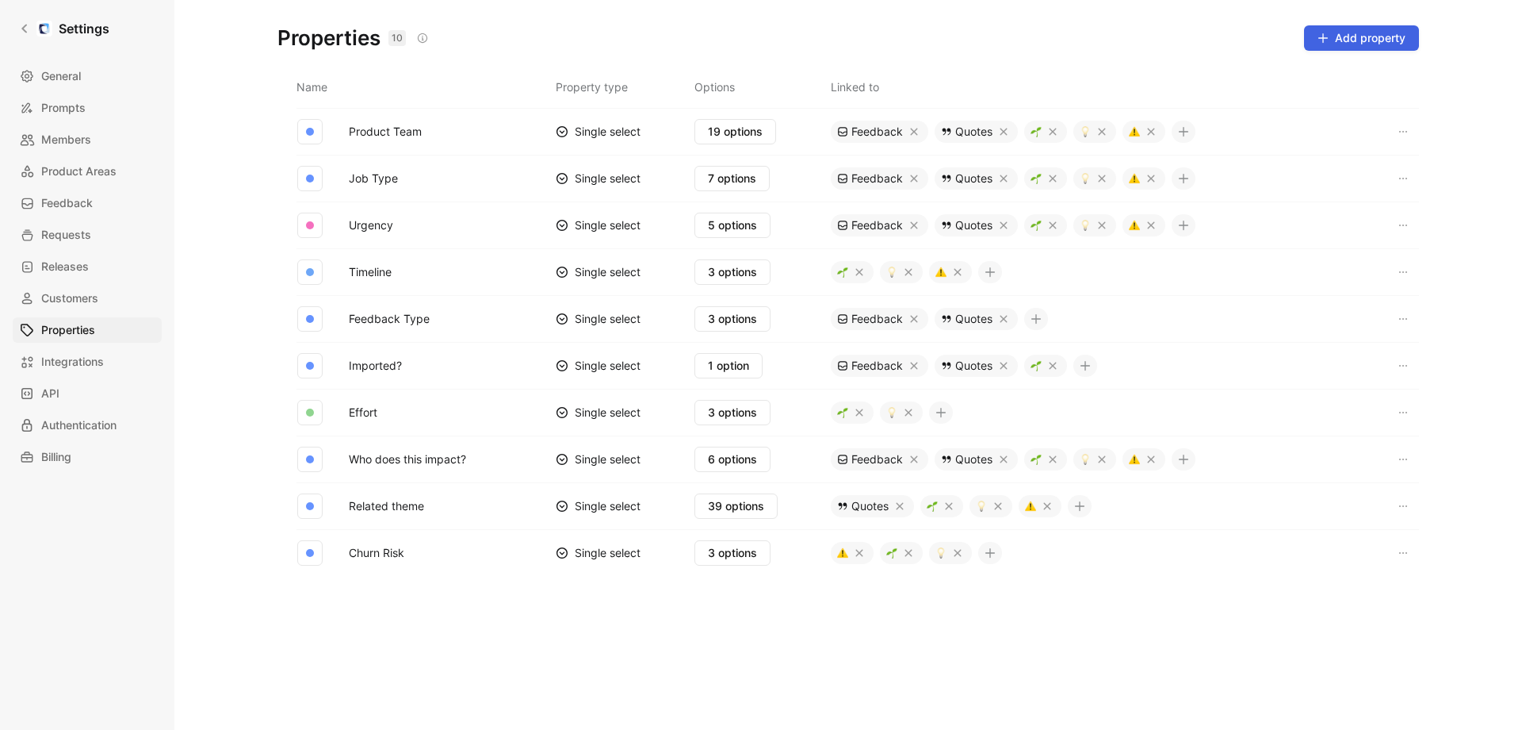
click at [1330, 31] on span "Add property" at bounding box center [1362, 38] width 88 height 19
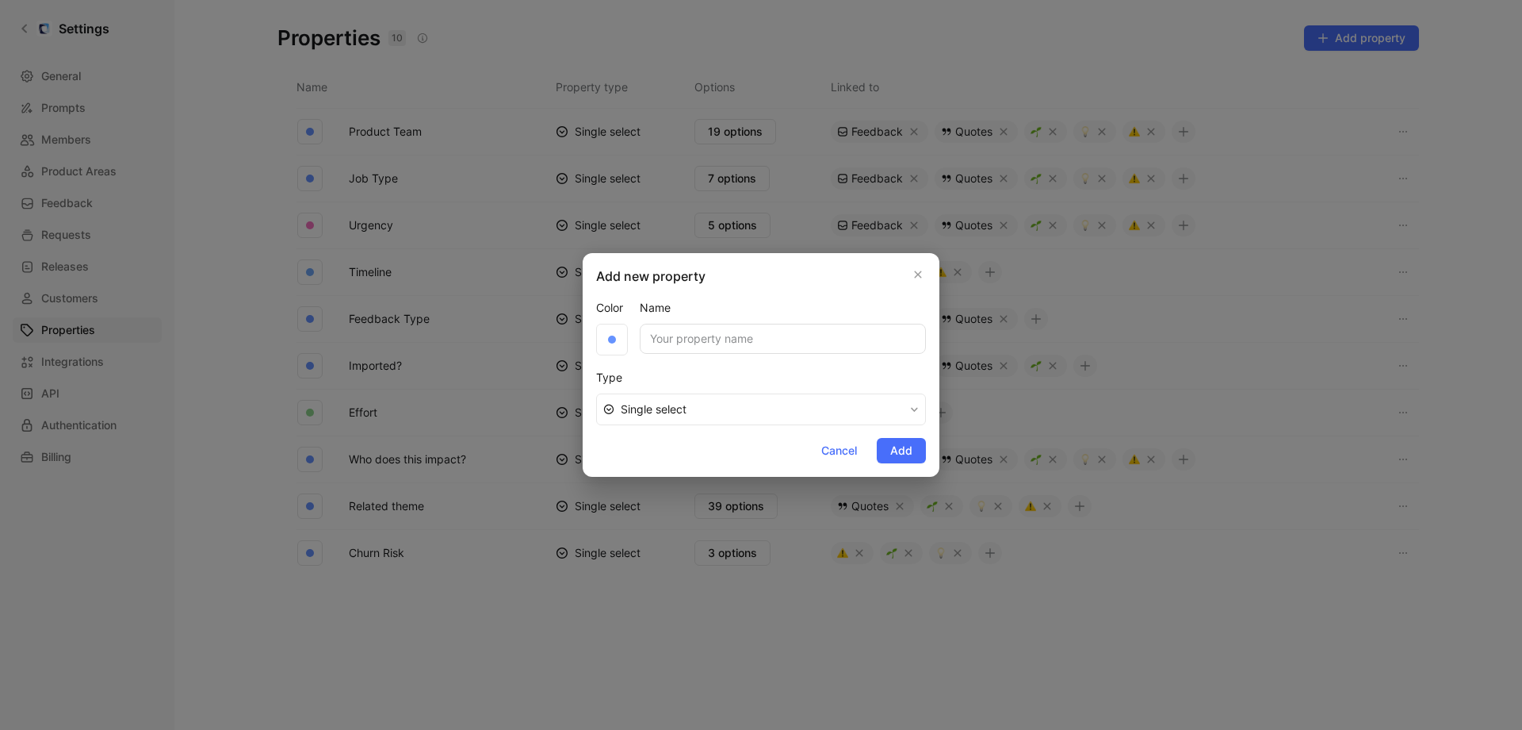
click at [644, 407] on span "Single select" at bounding box center [762, 409] width 283 height 19
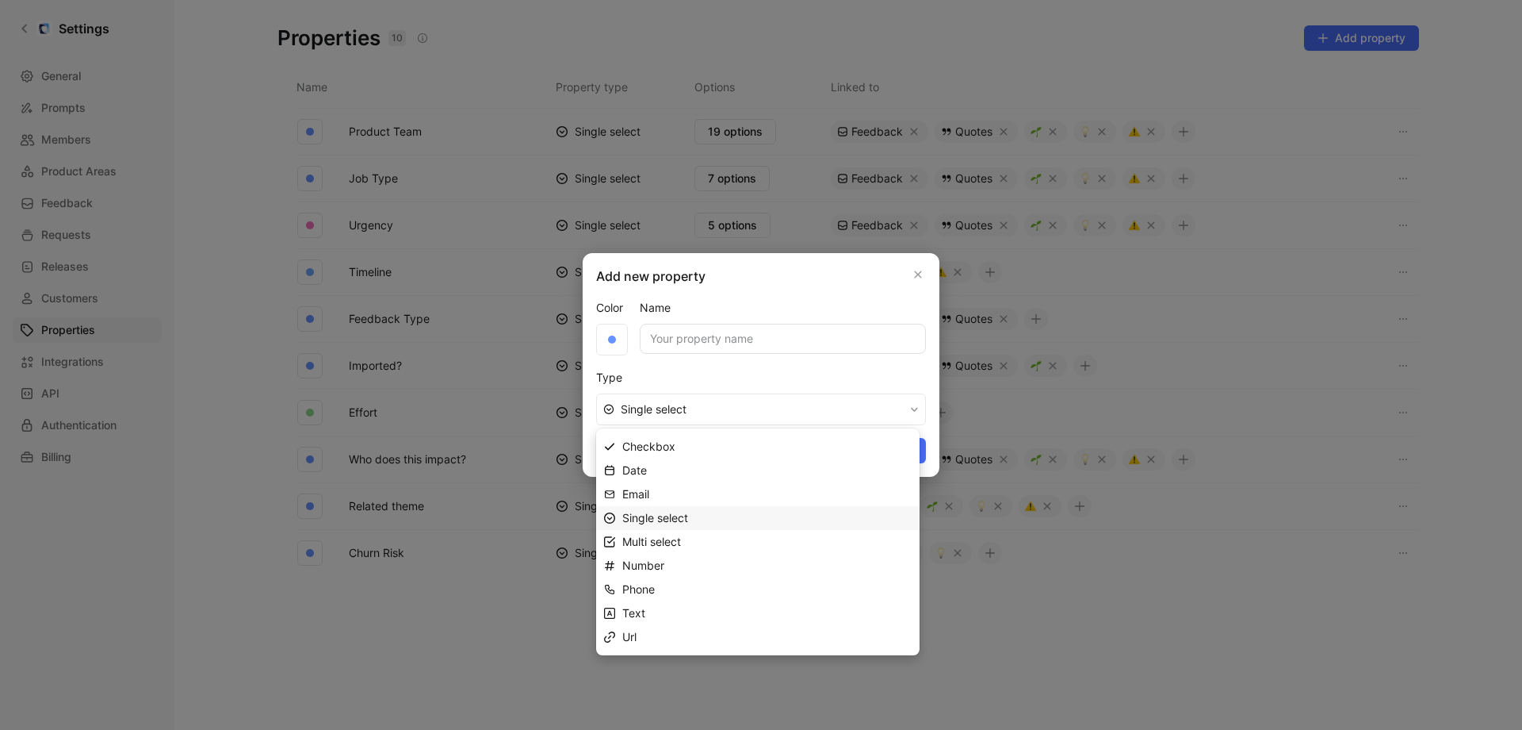
click at [672, 515] on span "Single select" at bounding box center [655, 517] width 66 height 13
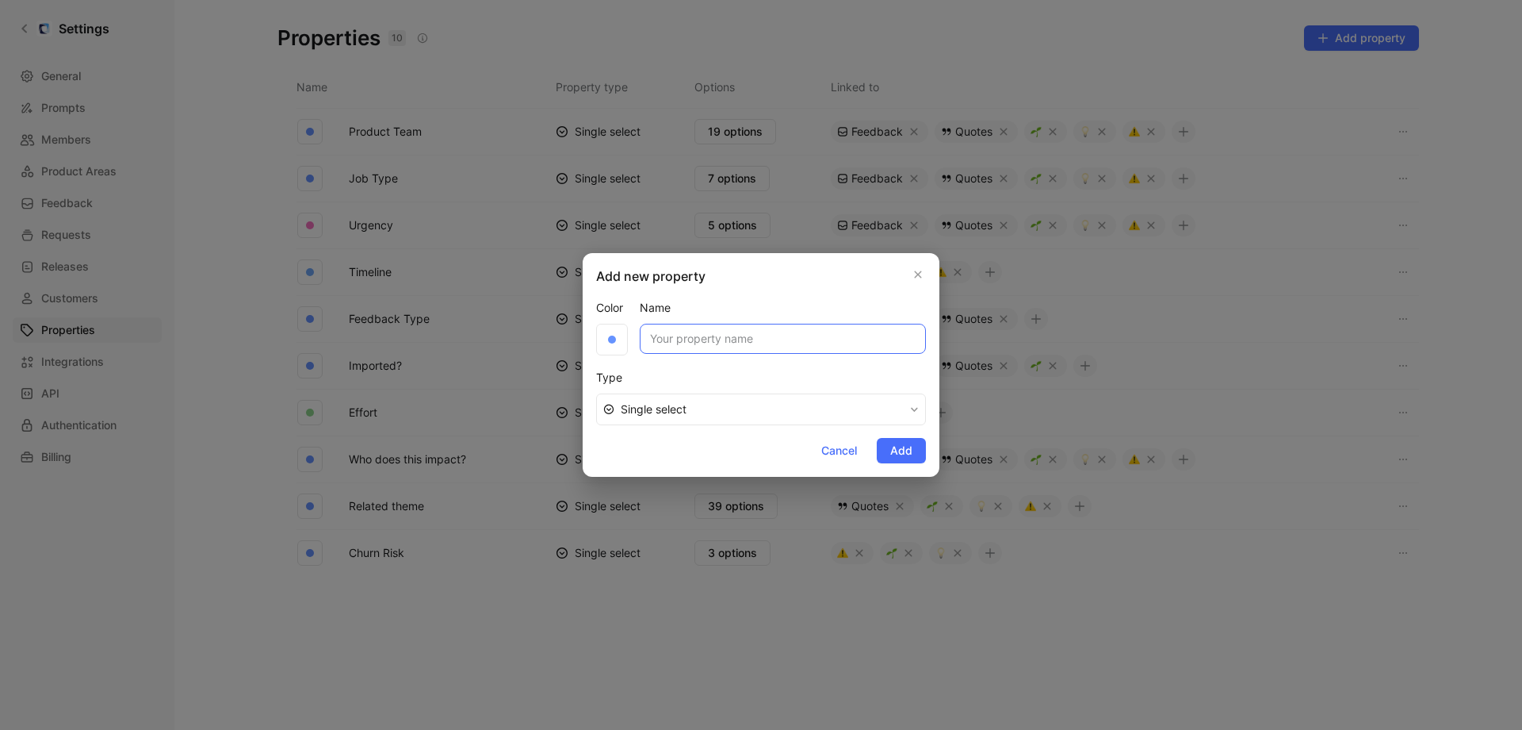
click at [699, 332] on input "Name" at bounding box center [783, 339] width 286 height 30
click at [652, 306] on label "Name" at bounding box center [783, 307] width 286 height 19
click at [652, 324] on input "Name" at bounding box center [783, 339] width 286 height 30
click at [652, 308] on label "Name" at bounding box center [783, 307] width 286 height 19
click at [652, 324] on input "Name" at bounding box center [783, 339] width 286 height 30
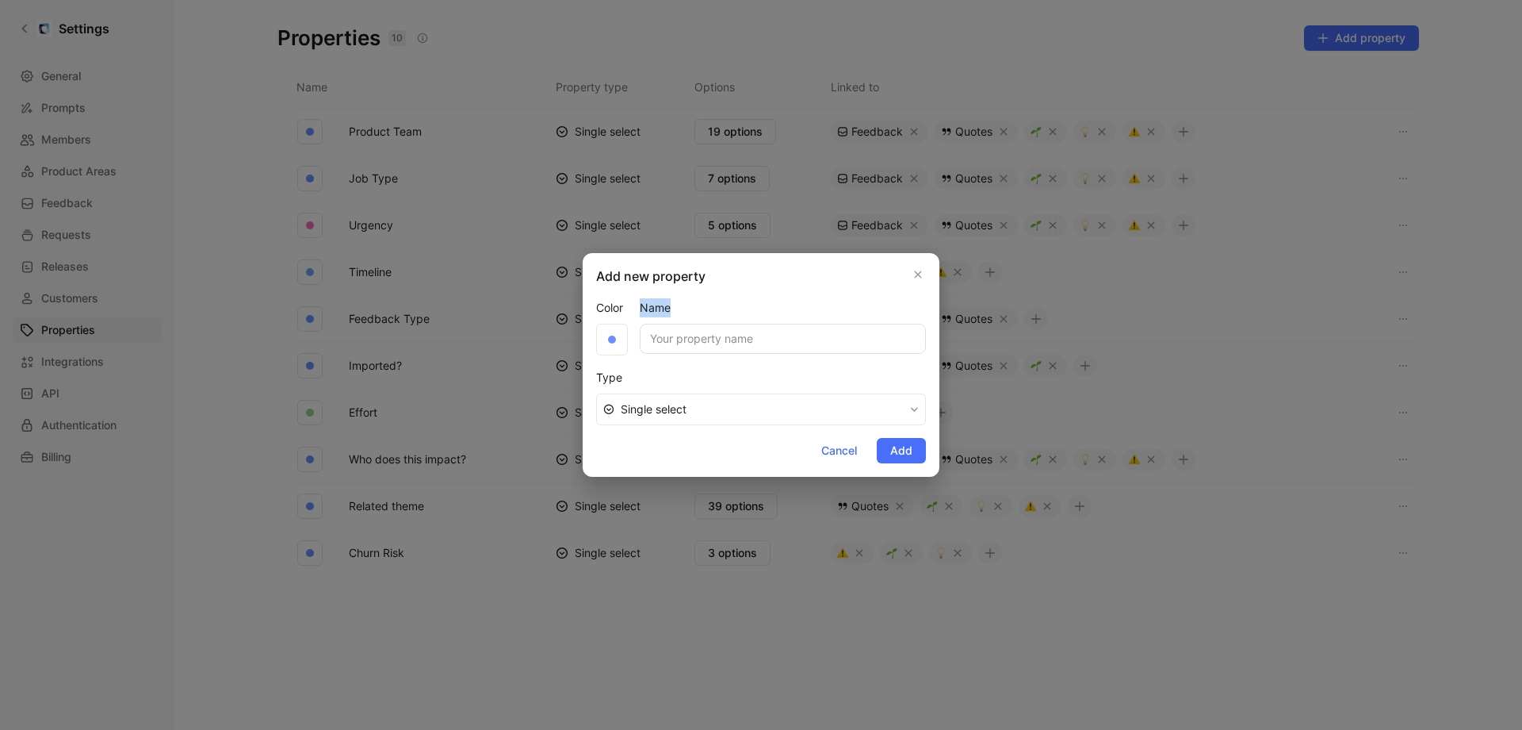
click at [652, 308] on label "Name" at bounding box center [783, 307] width 286 height 19
click at [652, 324] on input "Name" at bounding box center [783, 339] width 286 height 30
click at [918, 275] on icon "button" at bounding box center [918, 274] width 7 height 7
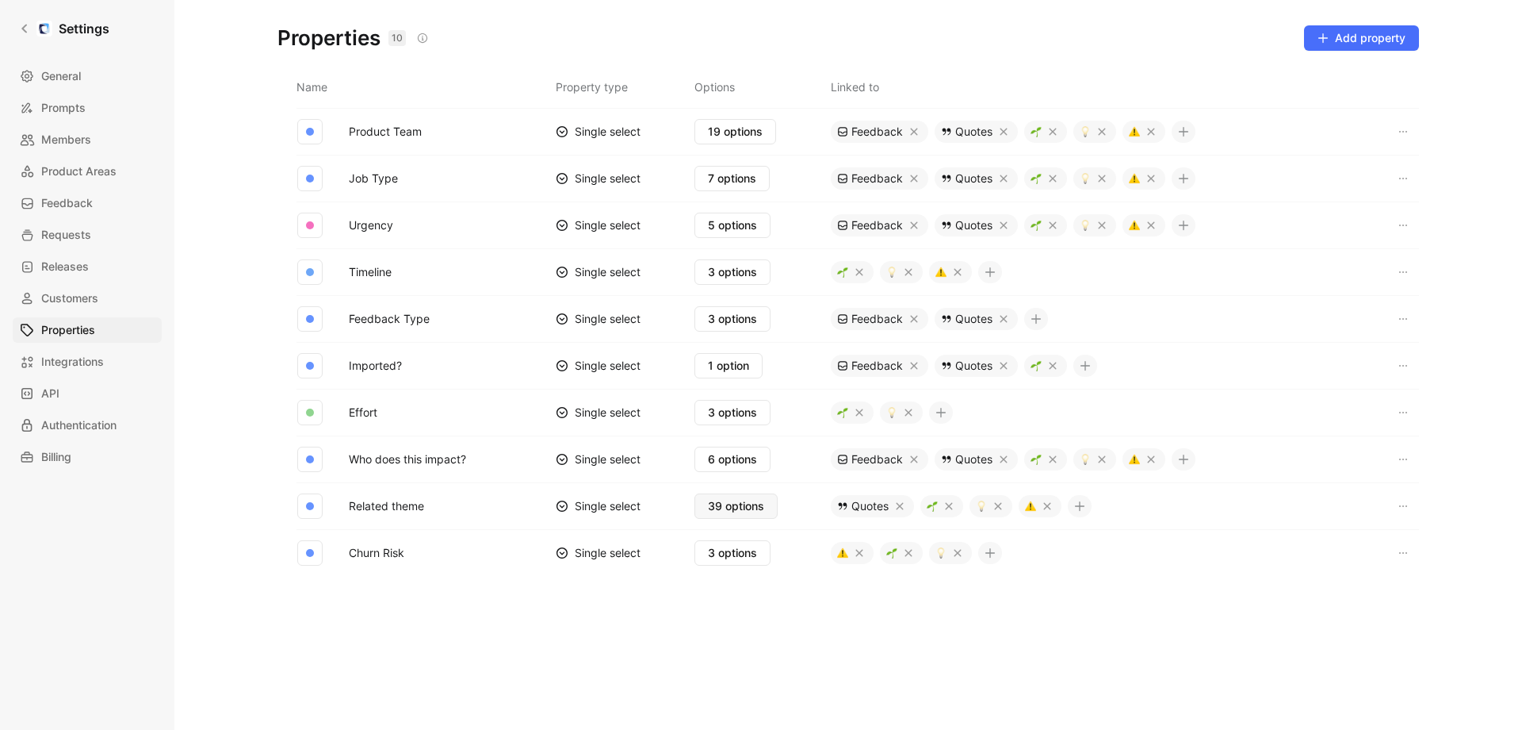
click at [755, 503] on span "39 options" at bounding box center [736, 505] width 56 height 19
click at [93, 169] on span "Product Areas" at bounding box center [78, 171] width 75 height 19
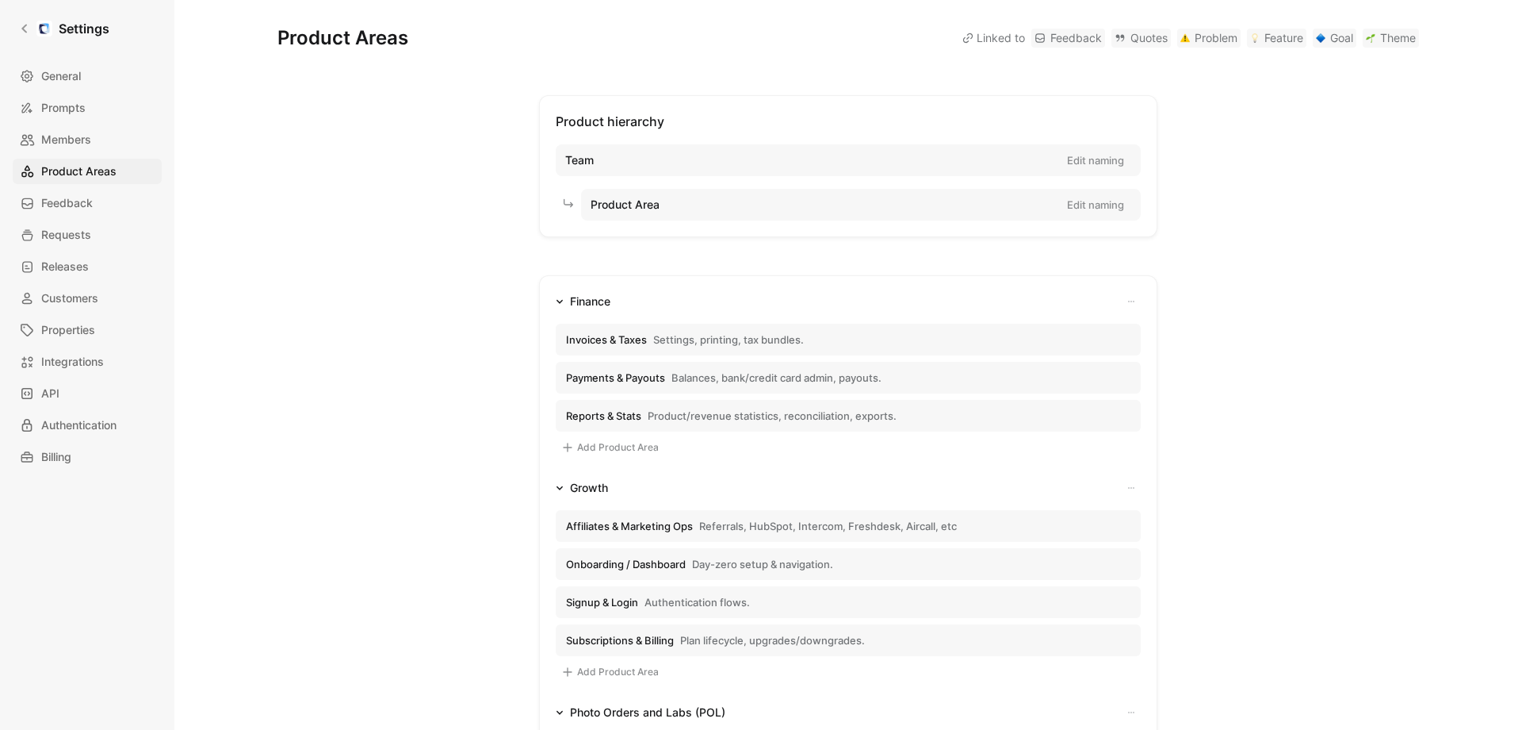
click at [1072, 42] on link "Feedback" at bounding box center [1069, 38] width 74 height 19
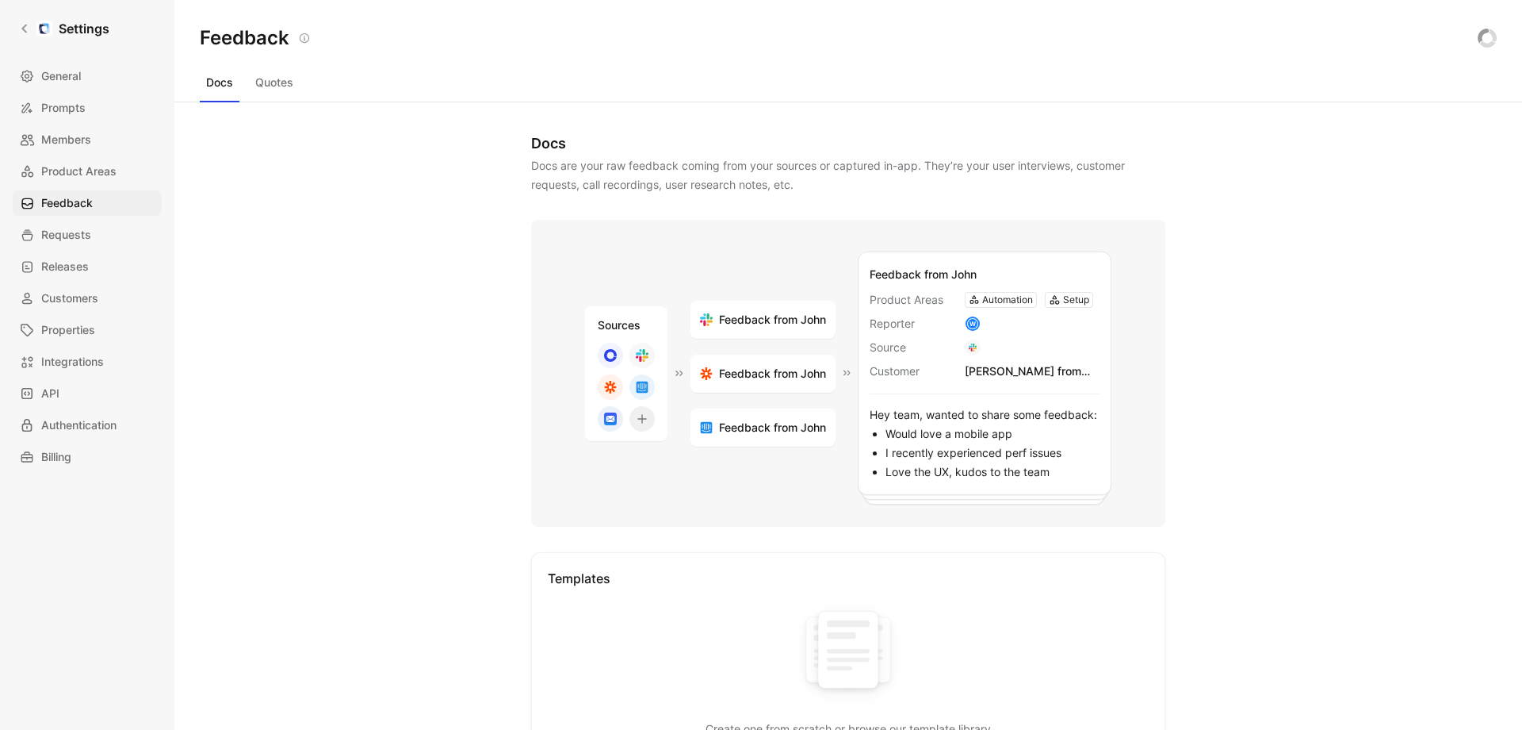
click at [983, 298] on div "Automation" at bounding box center [1007, 300] width 51 height 16
click at [71, 339] on span "Properties" at bounding box center [68, 329] width 54 height 19
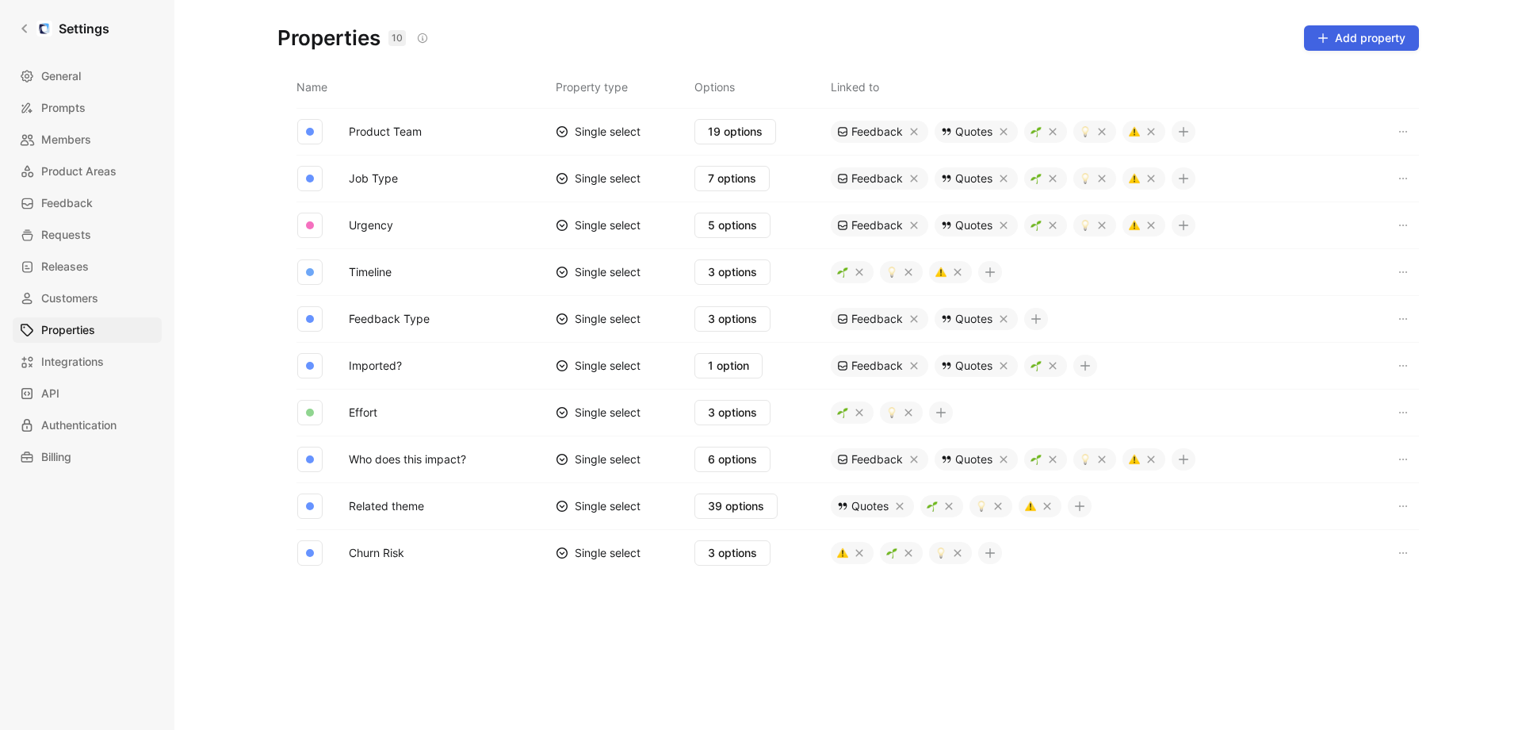
click at [1338, 49] on button "Add property" at bounding box center [1361, 37] width 115 height 25
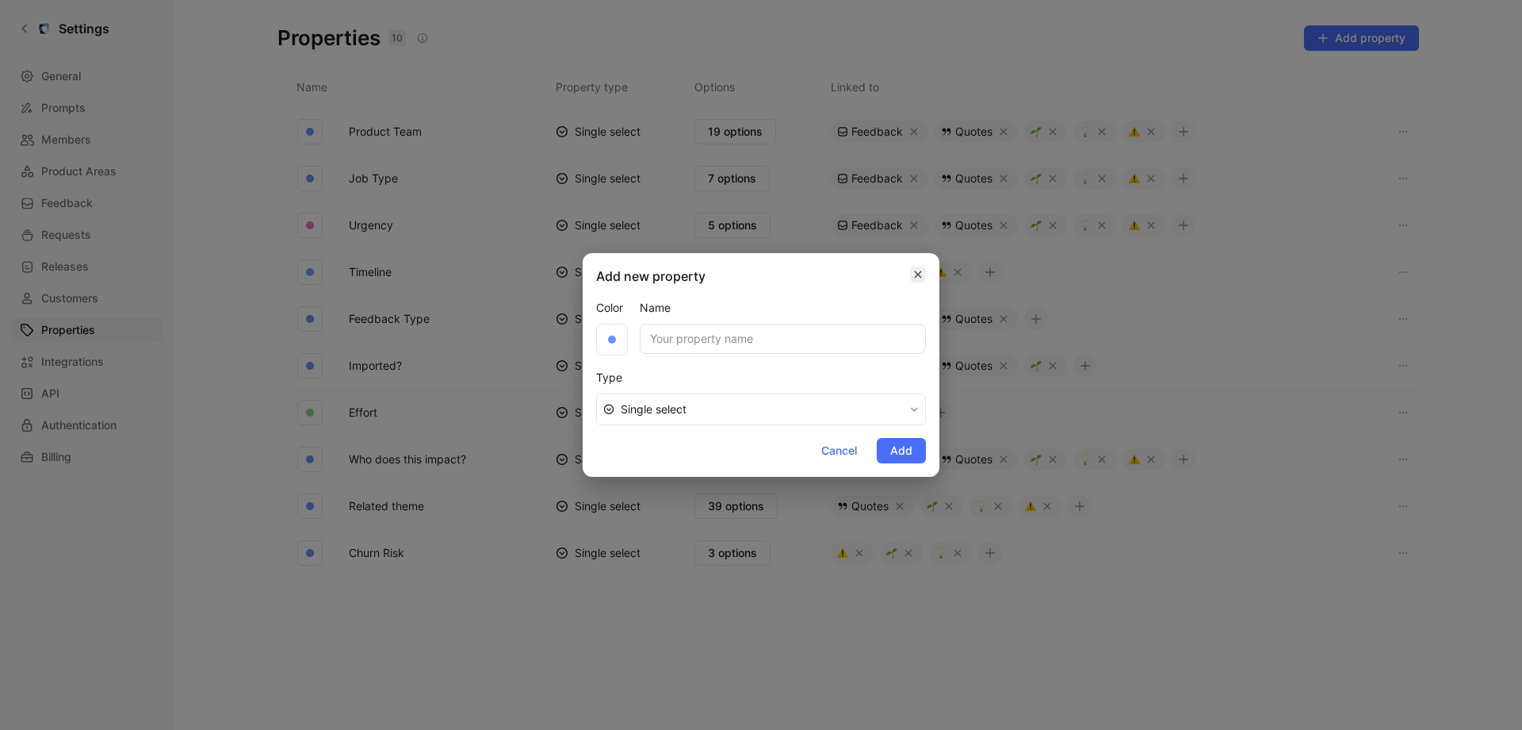
click at [920, 272] on icon "button" at bounding box center [918, 274] width 7 height 7
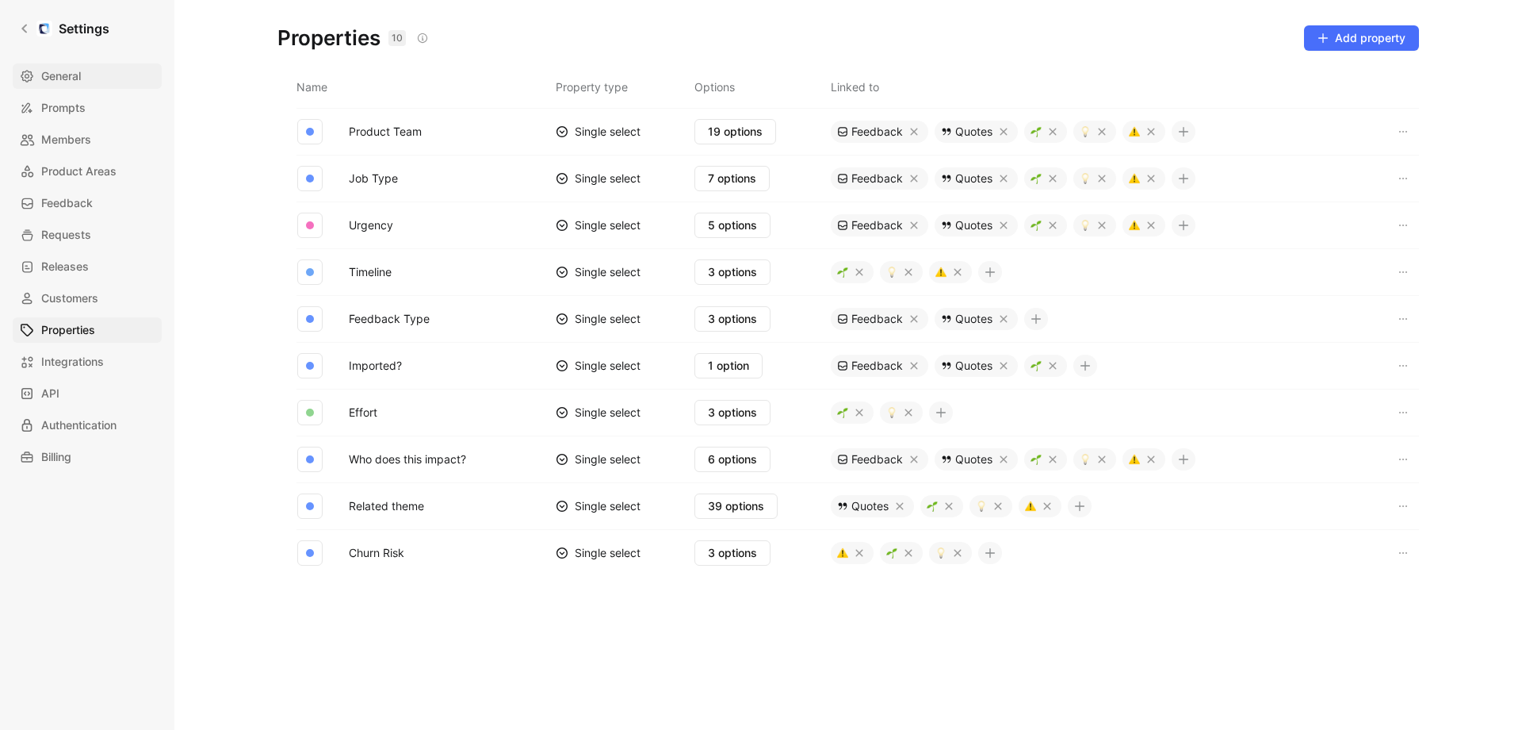
click at [50, 72] on span "General" at bounding box center [61, 76] width 40 height 19
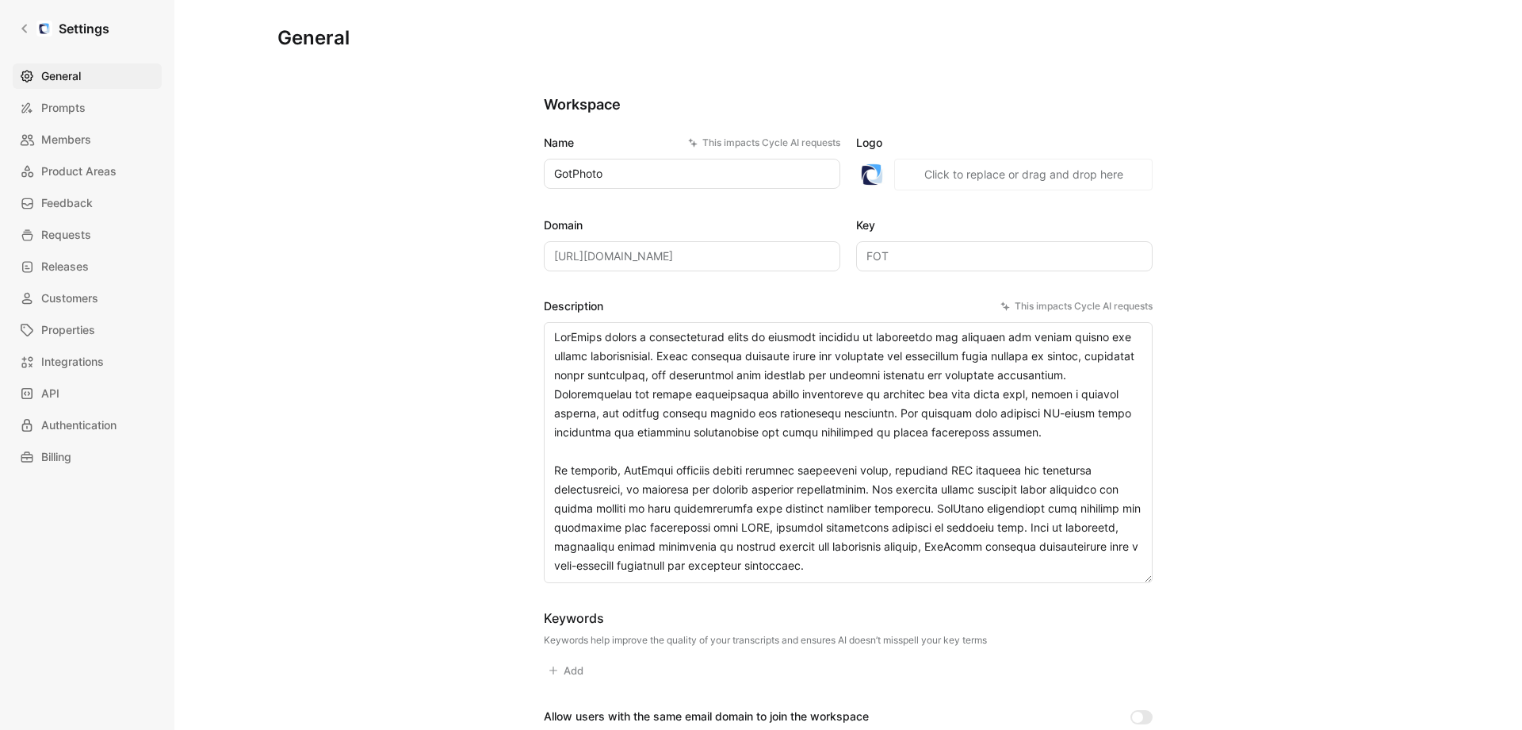
click at [569, 401] on textarea "Description This impacts Cycle AI requests" at bounding box center [848, 452] width 609 height 261
